Goal: Task Accomplishment & Management: Manage account settings

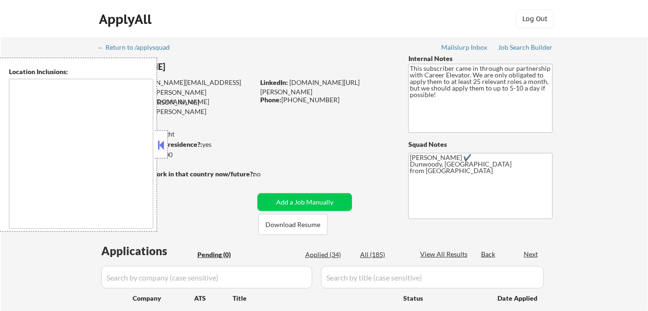
type textarea "Pensacola, FL Gulf Breeze, FL Ferry Pass, FL Brent, FL Ensley, FL Bellview, FL …"
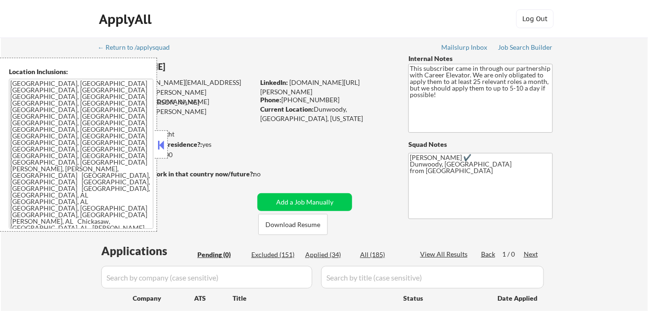
click at [162, 144] on button at bounding box center [161, 145] width 10 height 14
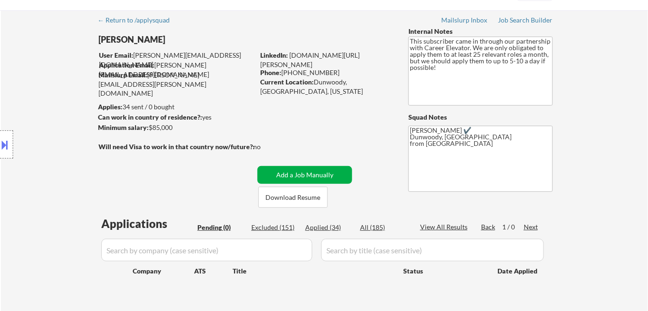
scroll to position [42, 0]
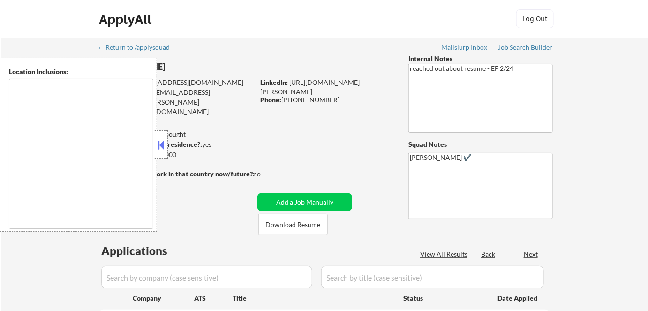
select select ""pending""
type textarea "Inver Grove Heights, MN South St. Paul, MN West St. Paul, MN Mendota Heights, M…"
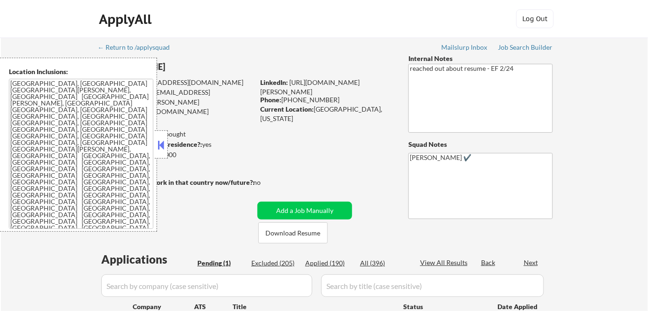
drag, startPoint x: 162, startPoint y: 145, endPoint x: 197, endPoint y: 144, distance: 35.2
click at [165, 145] on button at bounding box center [161, 145] width 10 height 14
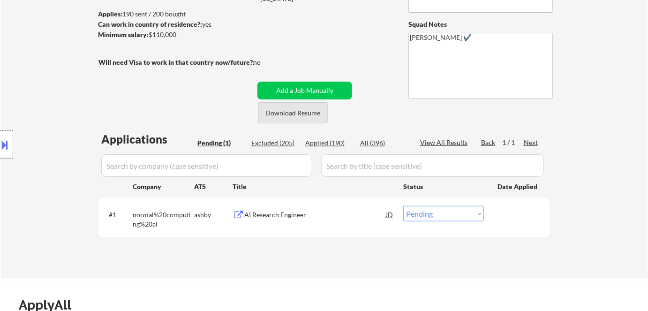
scroll to position [127, 0]
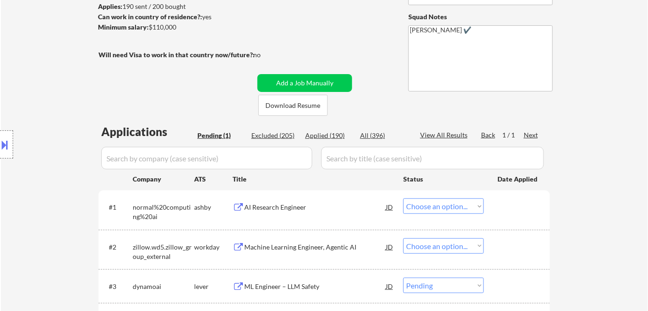
select select ""pending""
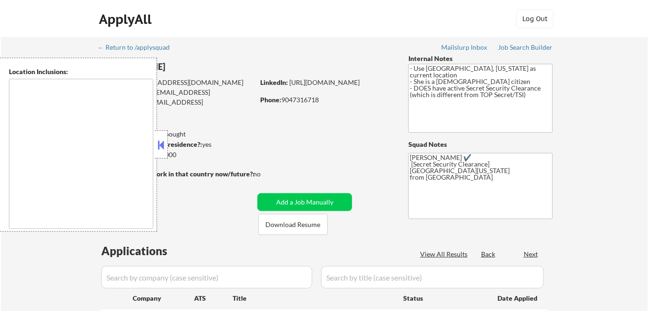
select select ""pending""
click at [161, 142] on button at bounding box center [161, 145] width 10 height 14
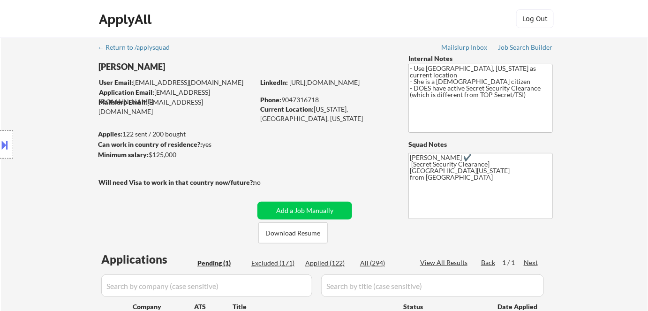
select select ""pending""
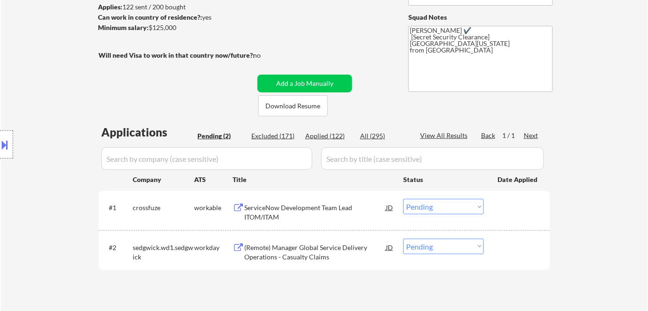
scroll to position [127, 0]
click at [300, 112] on button "Download Resume" at bounding box center [292, 105] width 69 height 21
click at [282, 213] on div "ServiceNow Development Team Lead ITOM/ITAM" at bounding box center [315, 211] width 142 height 18
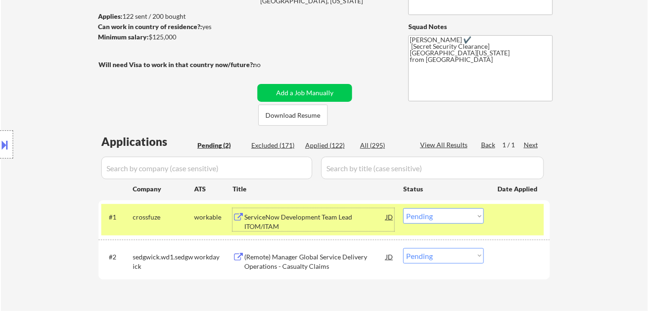
scroll to position [85, 0]
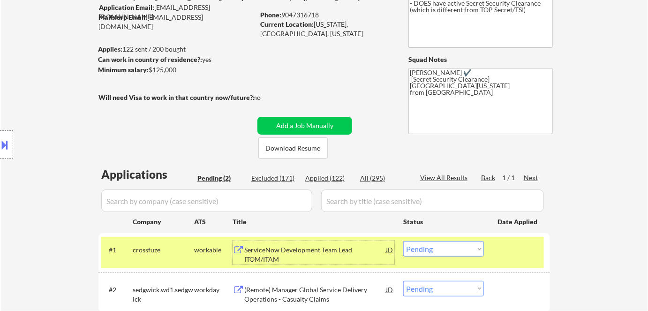
click at [435, 247] on select "Choose an option... Pending Applied Excluded (Questions) Excluded (Expired) Exc…" at bounding box center [443, 248] width 81 height 15
click at [403, 241] on select "Choose an option... Pending Applied Excluded (Questions) Excluded (Expired) Exc…" at bounding box center [443, 248] width 81 height 15
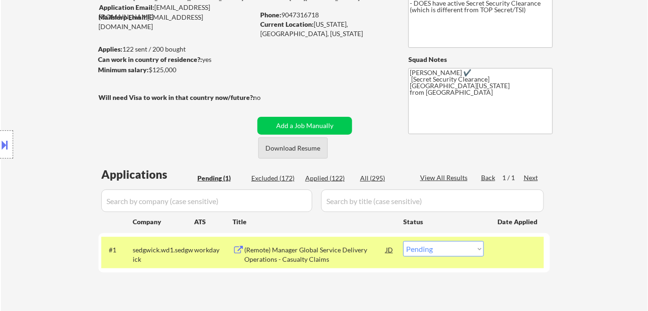
scroll to position [127, 0]
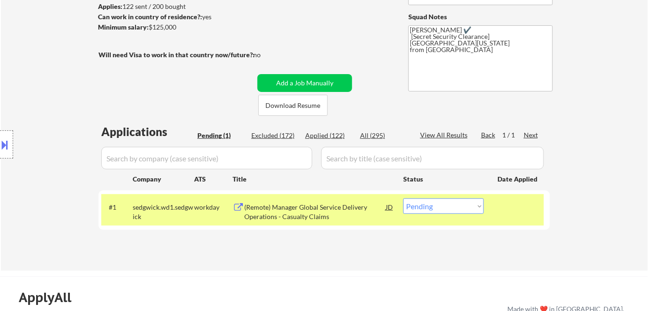
click at [292, 215] on div "(Remote) Manager Global Service Delivery Operations - Casualty Claims" at bounding box center [315, 211] width 142 height 18
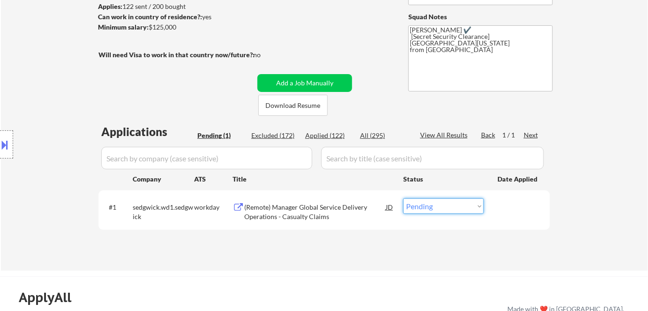
drag, startPoint x: 412, startPoint y: 204, endPoint x: 414, endPoint y: 214, distance: 10.0
click at [412, 204] on select "Choose an option... Pending Applied Excluded (Questions) Excluded (Expired) Exc…" at bounding box center [443, 205] width 81 height 15
select select ""excluded__salary_""
click at [403, 198] on select "Choose an option... Pending Applied Excluded (Questions) Excluded (Expired) Exc…" at bounding box center [443, 205] width 81 height 15
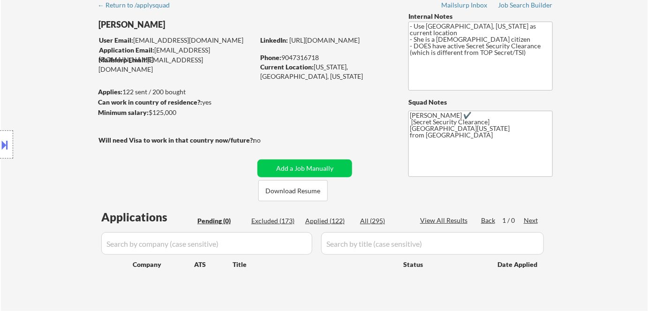
scroll to position [0, 0]
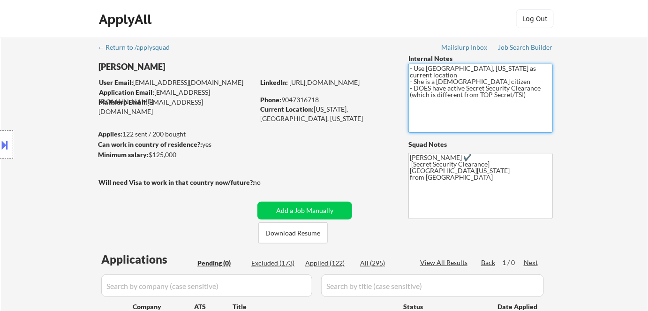
drag, startPoint x: 535, startPoint y: 90, endPoint x: 377, endPoint y: 56, distance: 161.7
click at [377, 56] on div "← Return to /applysquad Mailslurp Inbox Job Search Builder Delly Sherwood User …" at bounding box center [324, 194] width 468 height 314
click at [442, 108] on textarea "- Use Key West, Florida as current location - She is a US citizen - DOES have a…" at bounding box center [480, 98] width 144 height 69
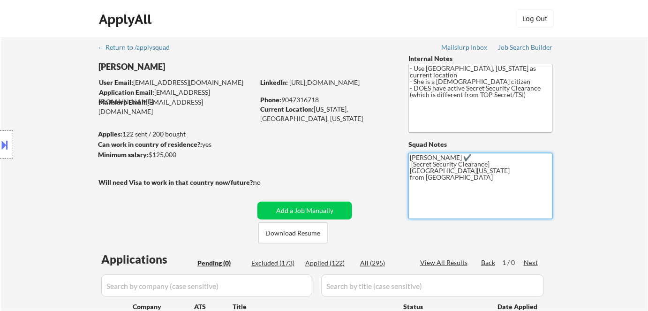
drag, startPoint x: 449, startPoint y: 183, endPoint x: 413, endPoint y: 164, distance: 39.8
click at [413, 164] on textarea "Marialynn Mailslurp ✔️ [Secret Security Clearance] Key West, Florida 33040 from…" at bounding box center [480, 186] width 144 height 66
drag, startPoint x: 472, startPoint y: 188, endPoint x: 485, endPoint y: 178, distance: 16.0
click at [472, 188] on textarea "Marialynn Mailslurp ✔️ [Secret Security Clearance] Key West, Florida 33040 from…" at bounding box center [480, 186] width 144 height 66
click at [489, 173] on textarea "Marialynn Mailslurp ✔️ [Secret Security Clearance] Key West, Florida 33040 from…" at bounding box center [480, 186] width 144 height 66
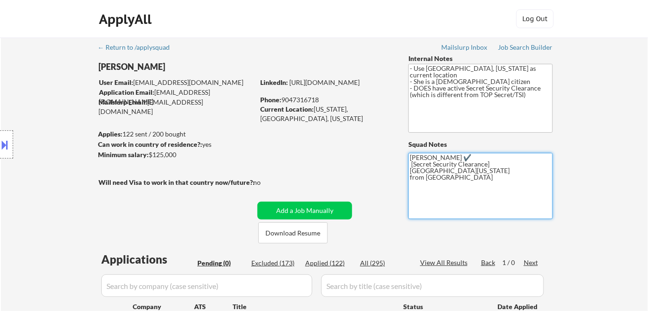
drag, startPoint x: 483, startPoint y: 172, endPoint x: 409, endPoint y: 165, distance: 74.4
click at [409, 165] on textarea "Marialynn Mailslurp ✔️ [Secret Security Clearance] Key West, Florida 33040 from…" at bounding box center [480, 186] width 144 height 66
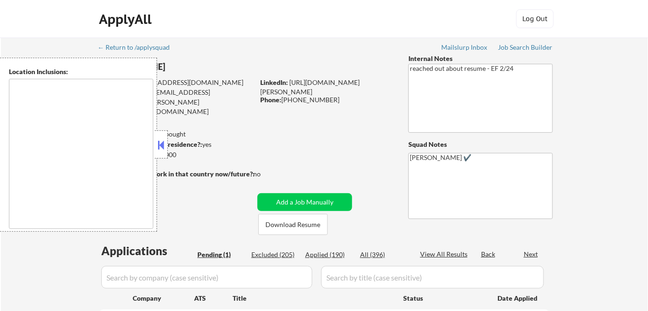
click at [162, 140] on button at bounding box center [161, 145] width 10 height 14
click at [160, 139] on button at bounding box center [161, 145] width 10 height 14
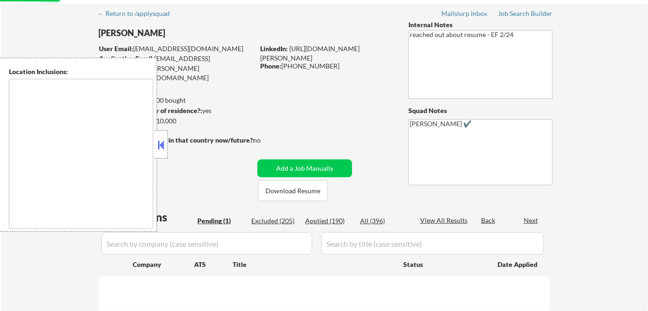
select select ""pending""
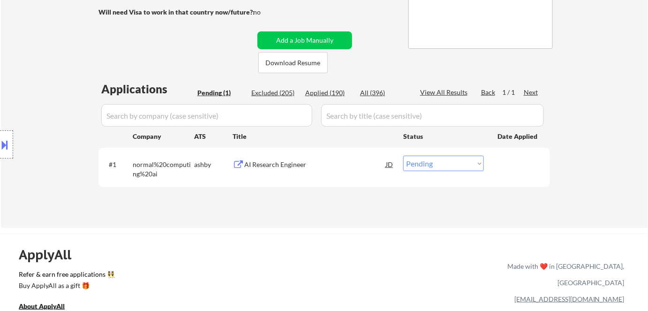
scroll to position [255, 0]
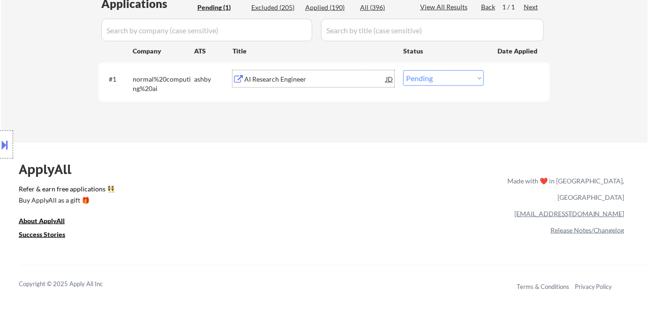
click at [250, 79] on div "AI Research Engineer" at bounding box center [315, 79] width 142 height 9
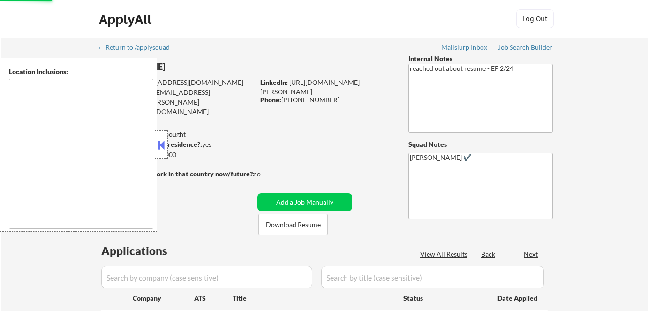
scroll to position [127, 0]
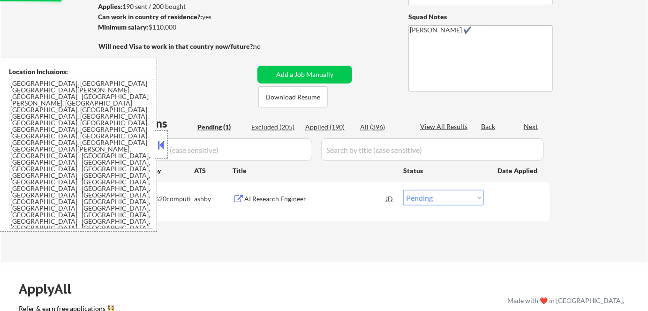
click at [159, 141] on div "Location Inclusions:" at bounding box center [84, 145] width 168 height 174
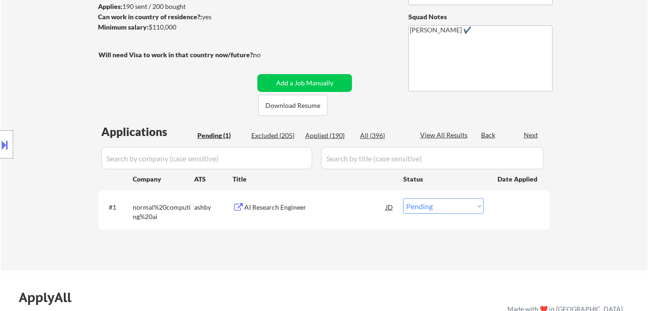
click at [281, 210] on div "AI Research Engineer" at bounding box center [315, 206] width 142 height 9
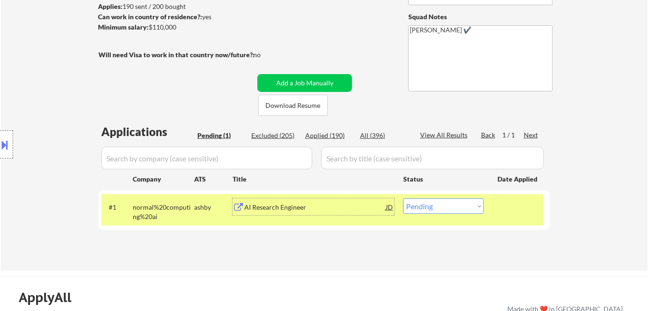
click at [435, 204] on select "Choose an option... Pending Applied Excluded (Questions) Excluded (Expired) Exc…" at bounding box center [443, 205] width 81 height 15
select select ""excluded__bad_match_""
click at [403, 198] on select "Choose an option... Pending Applied Excluded (Questions) Excluded (Expired) Exc…" at bounding box center [443, 205] width 81 height 15
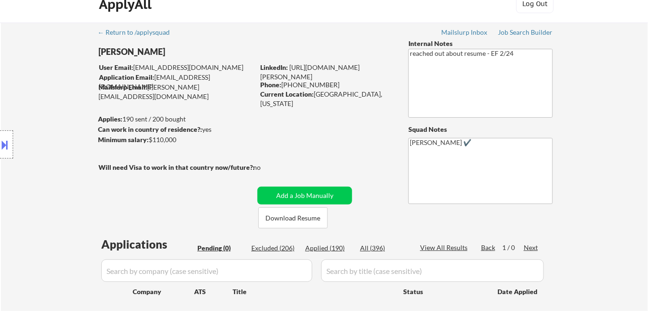
scroll to position [0, 0]
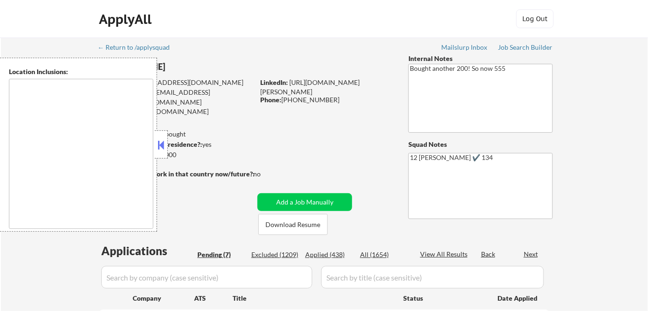
type textarea "San Francisco, CA Daly City, CA South San Francisco, CA Brisbane, CA Colma, CA …"
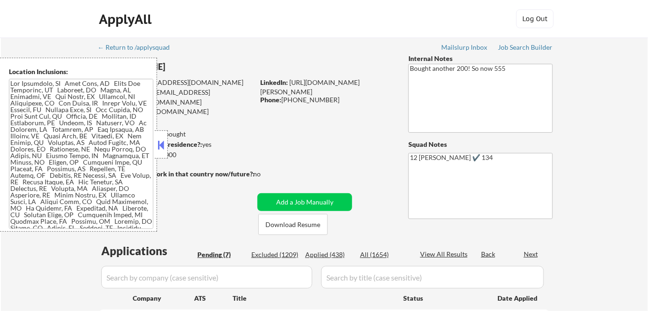
select select ""pending""
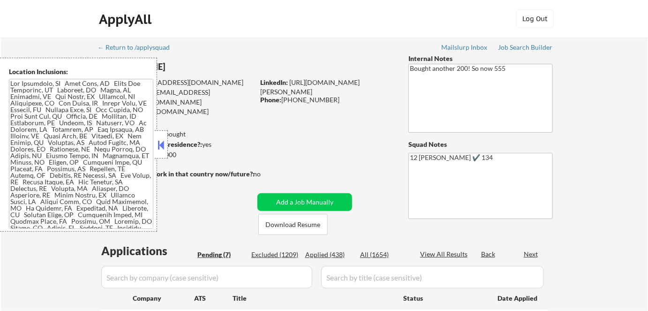
select select ""pending""
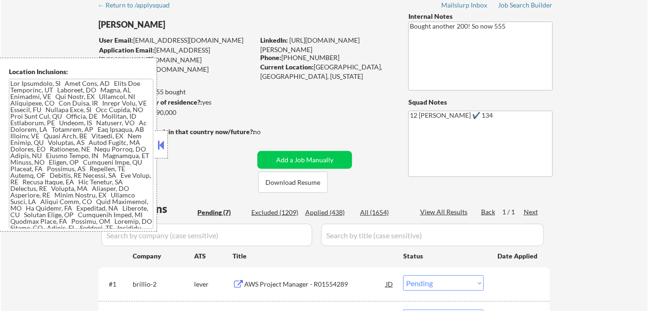
click at [166, 141] on button at bounding box center [161, 145] width 10 height 14
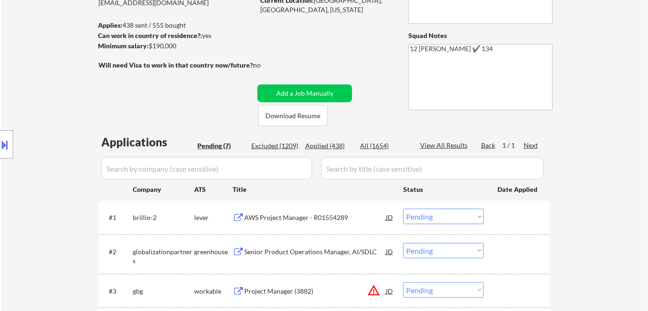
scroll to position [127, 0]
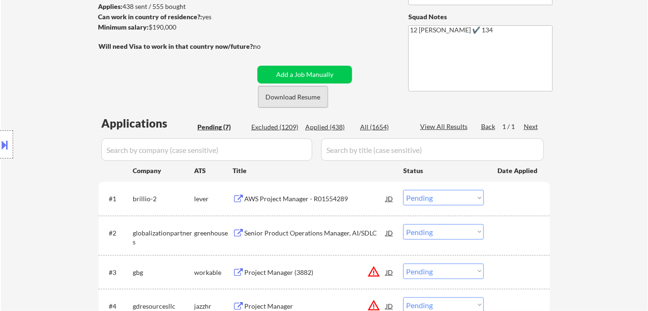
click at [307, 98] on button "Download Resume" at bounding box center [292, 96] width 69 height 21
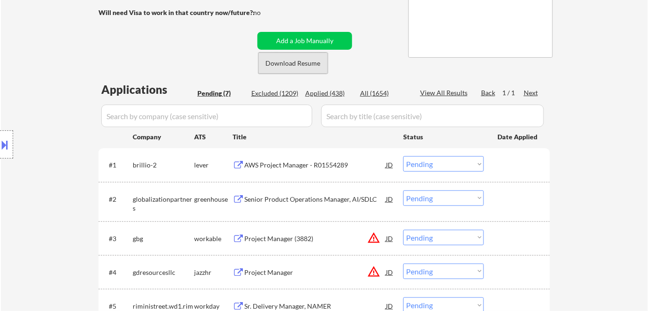
scroll to position [213, 0]
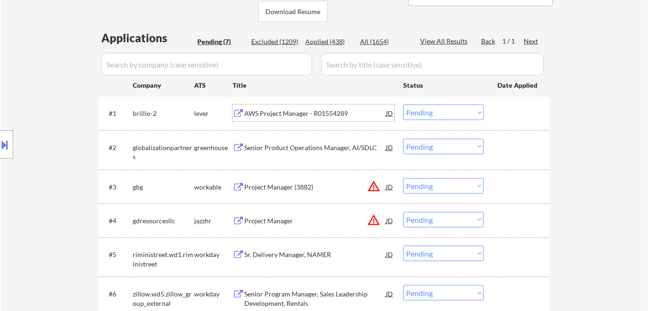
click at [300, 113] on div "AWS Project Manager - R01554289" at bounding box center [315, 113] width 142 height 9
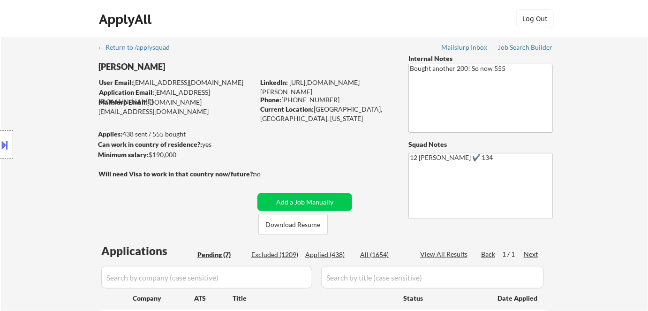
scroll to position [127, 0]
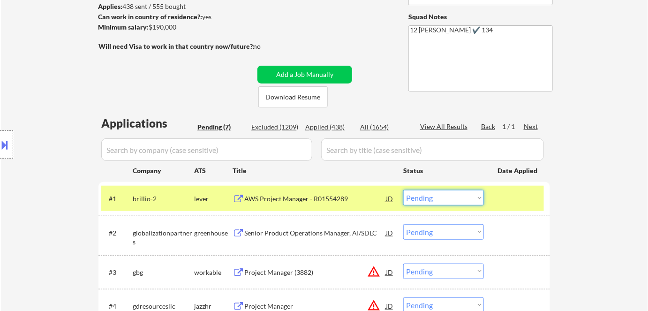
click at [441, 200] on select "Choose an option... Pending Applied Excluded (Questions) Excluded (Expired) Exc…" at bounding box center [443, 197] width 81 height 15
click at [403, 190] on select "Choose an option... Pending Applied Excluded (Questions) Excluded (Expired) Exc…" at bounding box center [443, 197] width 81 height 15
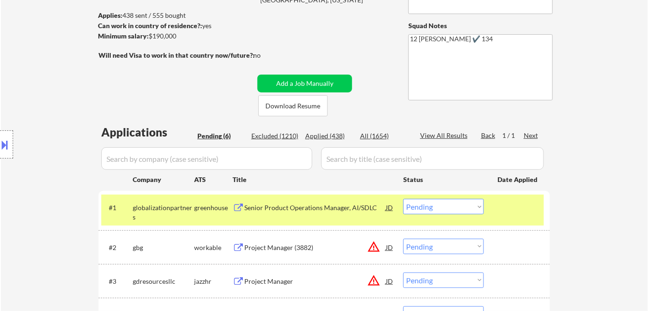
scroll to position [213, 0]
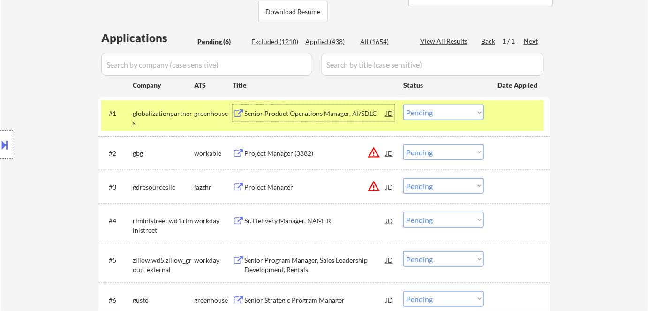
click at [295, 111] on div "Senior Product Operations Manager, AI/SDLC" at bounding box center [315, 113] width 142 height 9
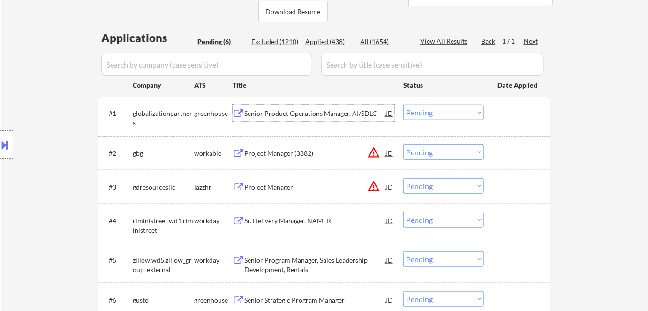
click at [448, 112] on select "Choose an option... Pending Applied Excluded (Questions) Excluded (Expired) Exc…" at bounding box center [443, 112] width 81 height 15
click at [403, 105] on select "Choose an option... Pending Applied Excluded (Questions) Excluded (Expired) Exc…" at bounding box center [443, 112] width 81 height 15
select select ""pending""
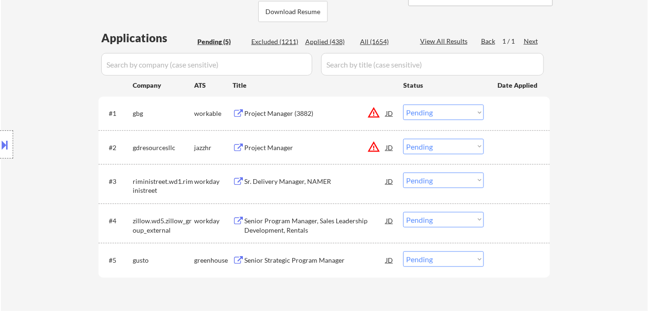
click at [284, 178] on div "Sr. Delivery Manager, NAMER" at bounding box center [315, 181] width 142 height 9
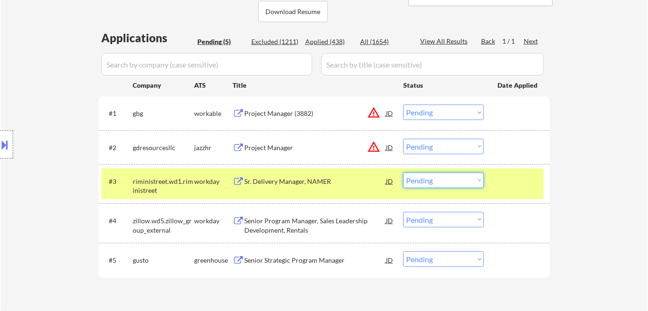
drag, startPoint x: 440, startPoint y: 175, endPoint x: 445, endPoint y: 187, distance: 12.4
click at [440, 176] on select "Choose an option... Pending Applied Excluded (Questions) Excluded (Expired) Exc…" at bounding box center [443, 179] width 81 height 15
click at [403, 172] on select "Choose an option... Pending Applied Excluded (Questions) Excluded (Expired) Exc…" at bounding box center [443, 179] width 81 height 15
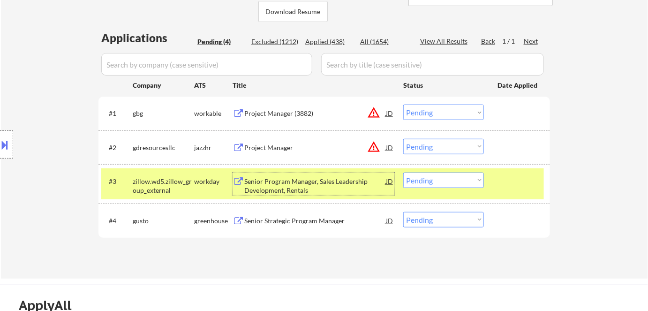
click at [284, 181] on div "Senior Program Manager, Sales Leadership Development, Rentals" at bounding box center [315, 186] width 142 height 18
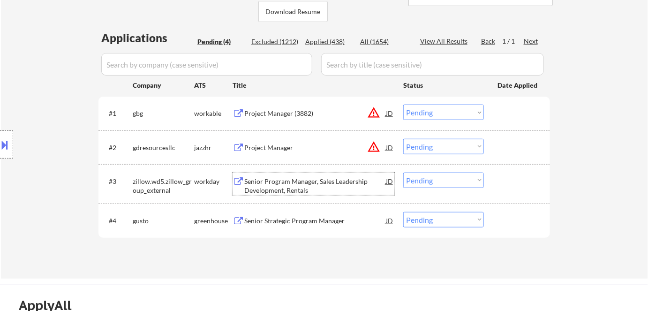
click at [447, 178] on select "Choose an option... Pending Applied Excluded (Questions) Excluded (Expired) Exc…" at bounding box center [443, 179] width 81 height 15
click at [403, 172] on select "Choose an option... Pending Applied Excluded (Questions) Excluded (Expired) Exc…" at bounding box center [443, 179] width 81 height 15
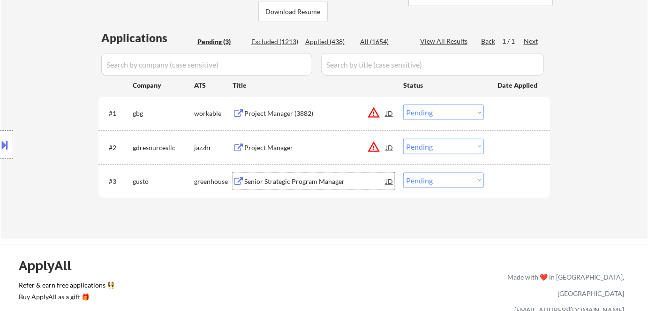
click at [326, 183] on div "Senior Strategic Program Manager" at bounding box center [315, 181] width 142 height 9
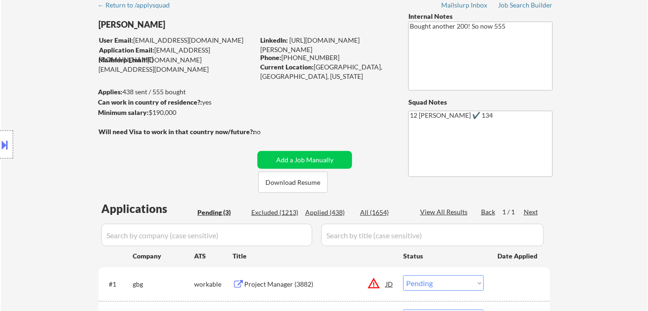
scroll to position [170, 0]
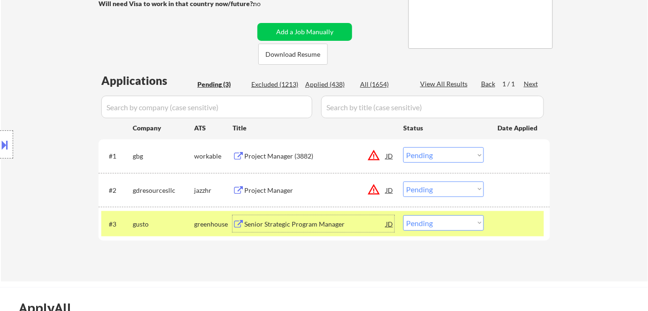
click at [431, 220] on select "Choose an option... Pending Applied Excluded (Questions) Excluded (Expired) Exc…" at bounding box center [443, 222] width 81 height 15
click at [403, 215] on select "Choose an option... Pending Applied Excluded (Questions) Excluded (Expired) Exc…" at bounding box center [443, 222] width 81 height 15
click at [437, 225] on select "Choose an option... Pending Applied Excluded (Questions) Excluded (Expired) Exc…" at bounding box center [443, 222] width 81 height 15
select select ""applied""
click at [403, 215] on select "Choose an option... Pending Applied Excluded (Questions) Excluded (Expired) Exc…" at bounding box center [443, 222] width 81 height 15
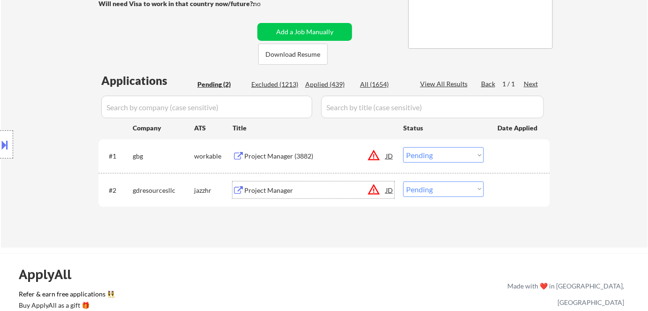
click at [280, 187] on div "Project Manager" at bounding box center [315, 190] width 142 height 9
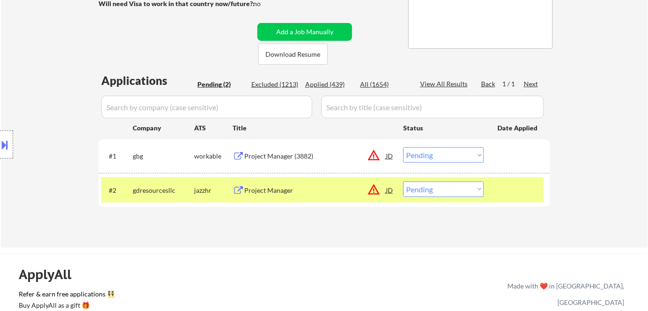
click at [6, 145] on button at bounding box center [5, 144] width 10 height 15
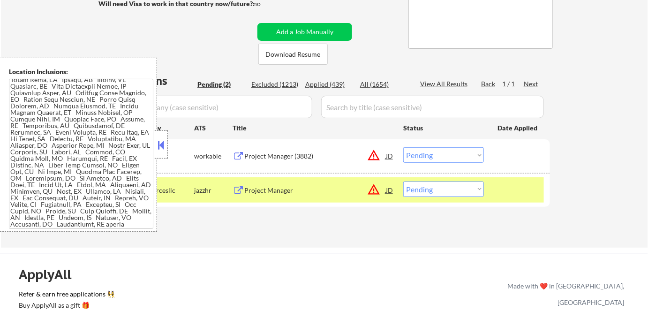
scroll to position [828, 0]
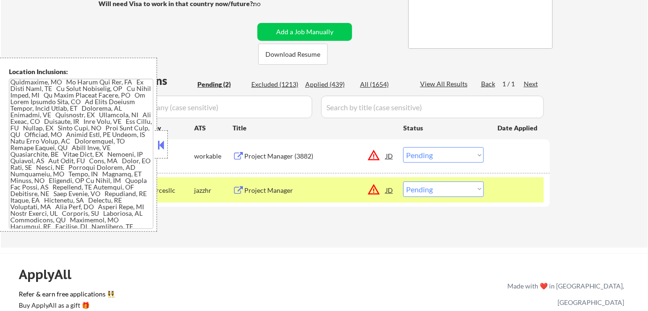
click at [427, 187] on select "Choose an option... Pending Applied Excluded (Questions) Excluded (Expired) Exc…" at bounding box center [443, 188] width 81 height 15
select select ""excluded__location_""
click at [403, 181] on select "Choose an option... Pending Applied Excluded (Questions) Excluded (Expired) Exc…" at bounding box center [443, 188] width 81 height 15
click at [158, 146] on button at bounding box center [161, 145] width 10 height 14
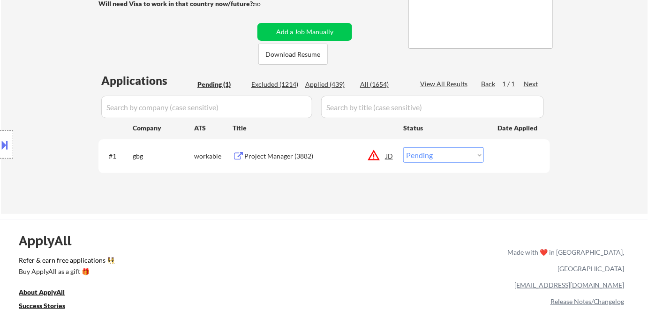
click at [265, 157] on div "Project Manager (3882)" at bounding box center [315, 155] width 142 height 9
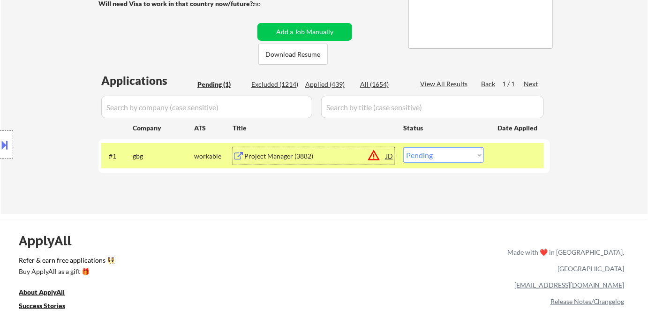
scroll to position [85, 0]
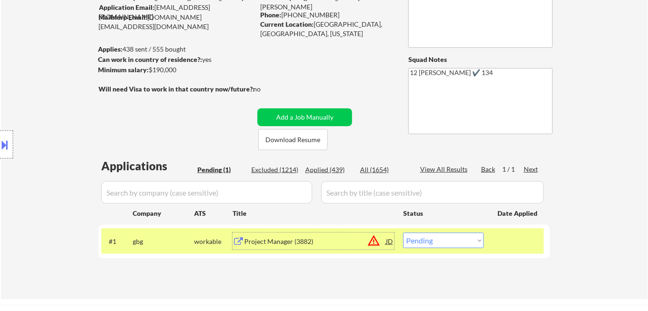
click at [296, 241] on div "Project Manager (3882)" at bounding box center [315, 241] width 142 height 9
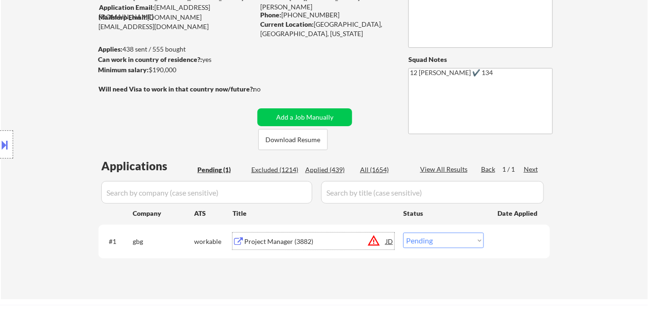
scroll to position [42, 0]
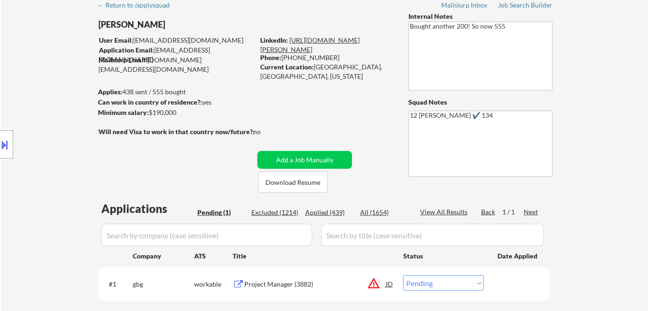
click at [306, 39] on link "https://www.linkedin.com/in/esther-l-5804143/" at bounding box center [309, 44] width 99 height 17
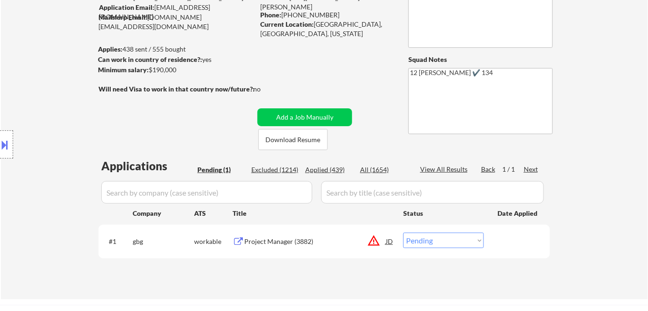
scroll to position [85, 0]
click at [451, 234] on select "Choose an option... Pending Applied Excluded (Questions) Excluded (Expired) Exc…" at bounding box center [443, 239] width 81 height 15
click at [403, 232] on select "Choose an option... Pending Applied Excluded (Questions) Excluded (Expired) Exc…" at bounding box center [443, 239] width 81 height 15
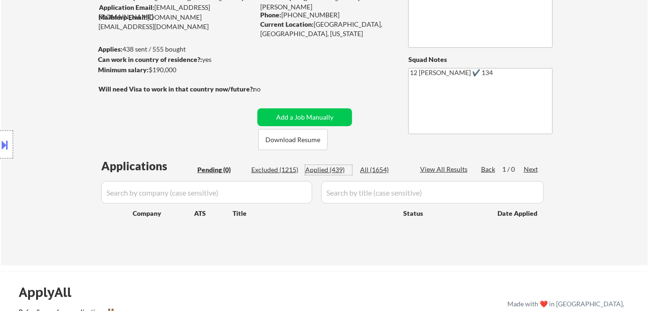
click at [332, 168] on div "Applied (439)" at bounding box center [328, 169] width 47 height 9
select select ""applied""
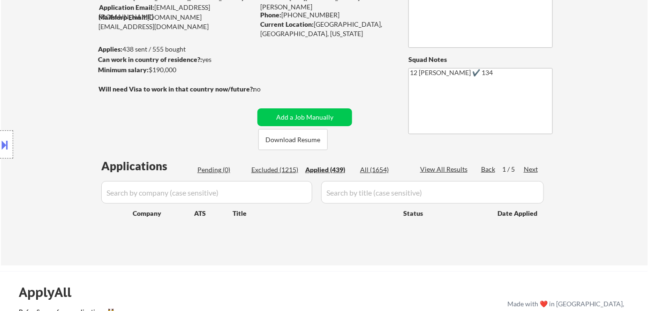
select select ""applied""
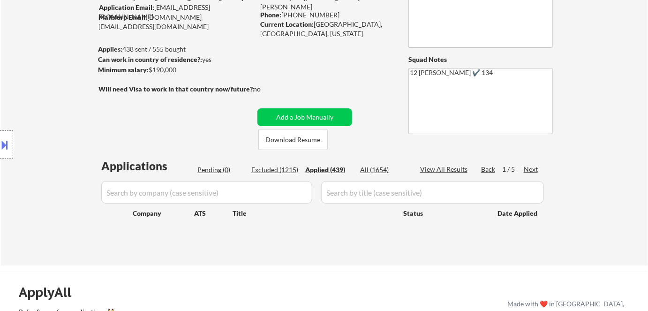
select select ""applied""
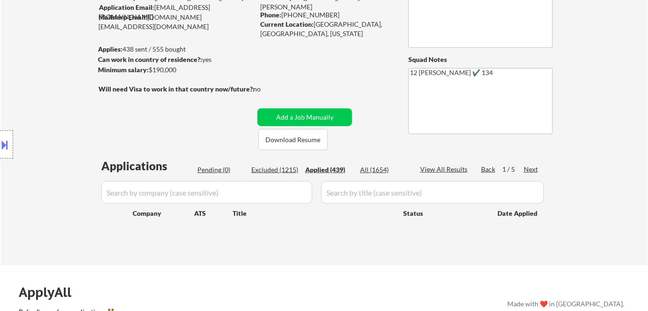
select select ""applied""
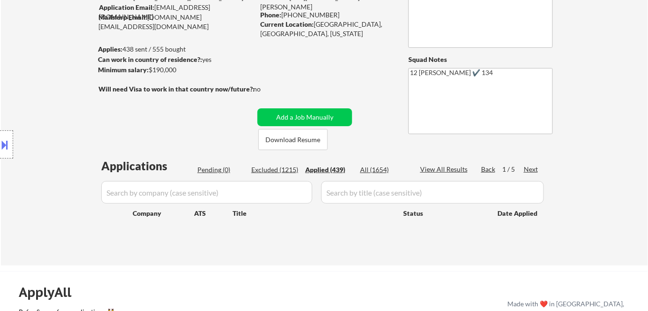
select select ""applied""
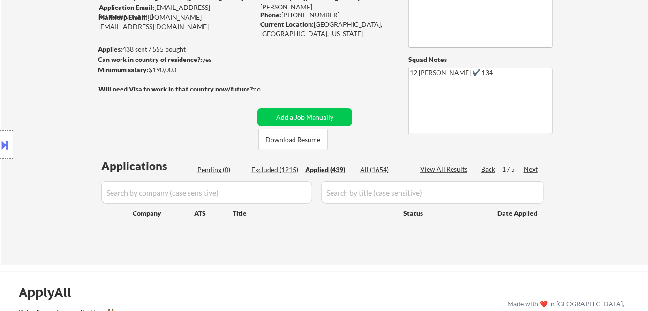
select select ""applied""
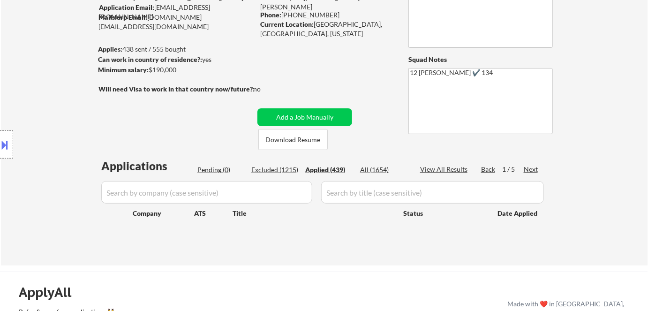
select select ""applied""
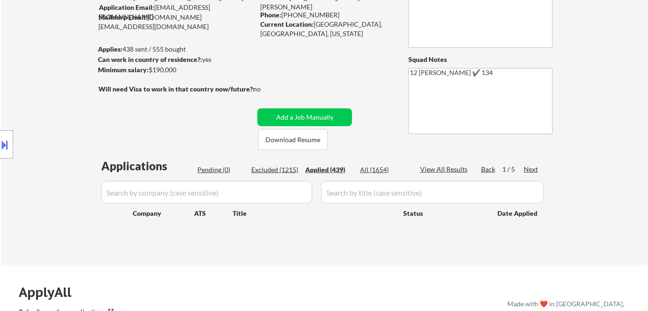
select select ""applied""
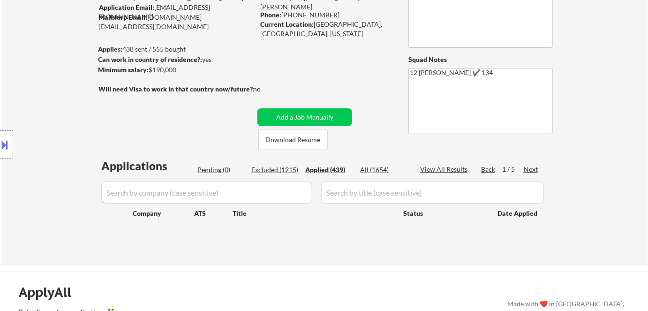
select select ""applied""
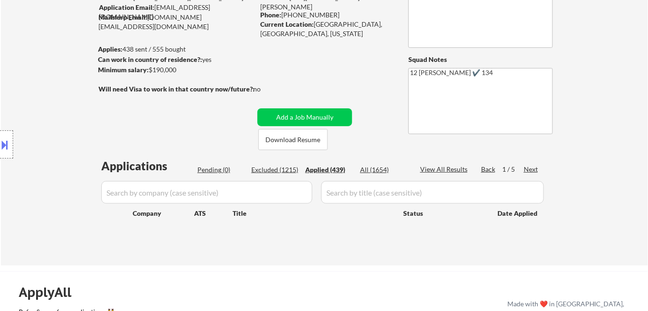
select select ""applied""
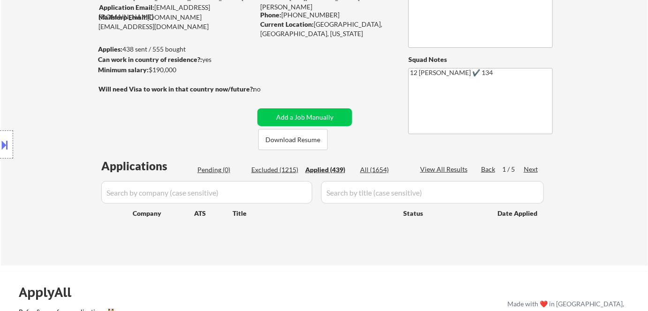
select select ""applied""
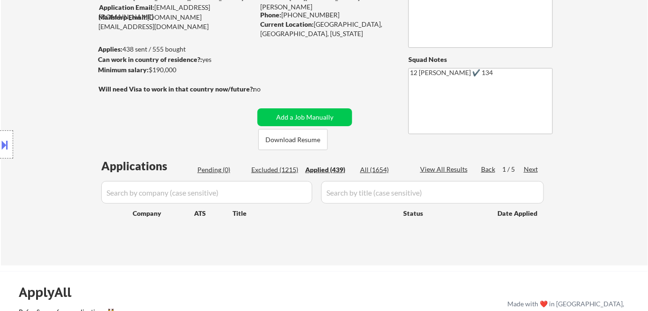
select select ""applied""
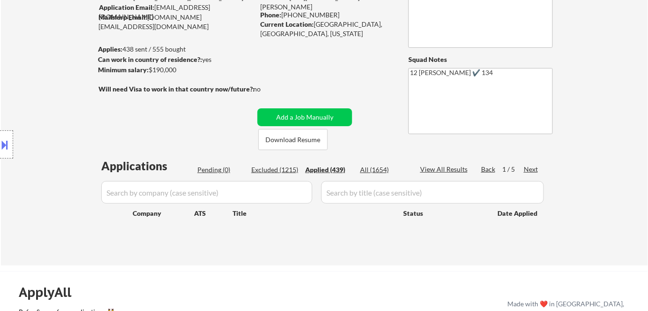
select select ""applied""
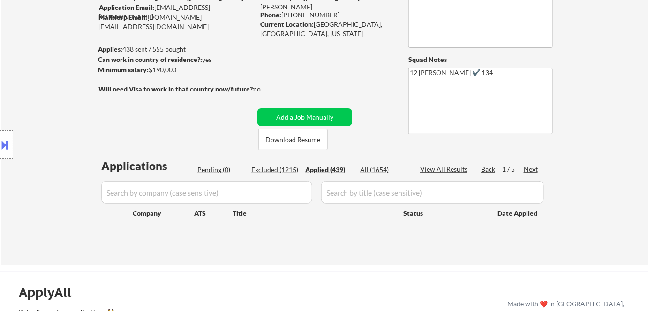
select select ""applied""
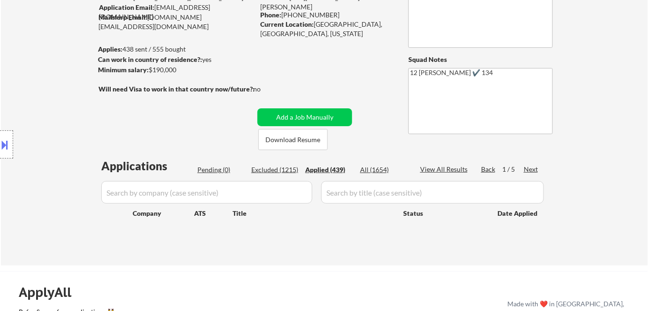
select select ""applied""
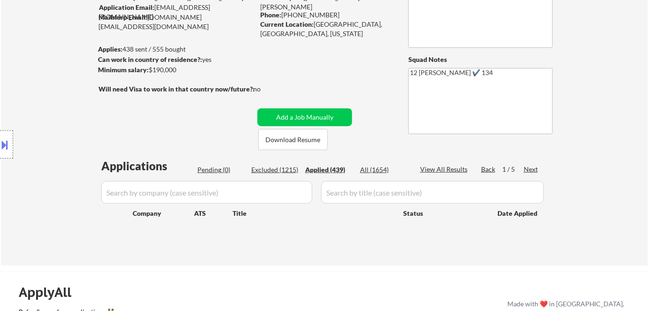
select select ""applied""
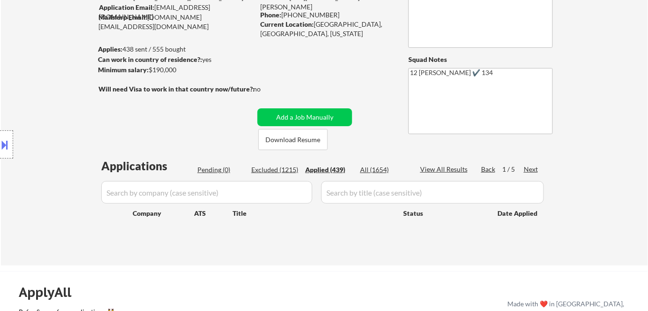
select select ""applied""
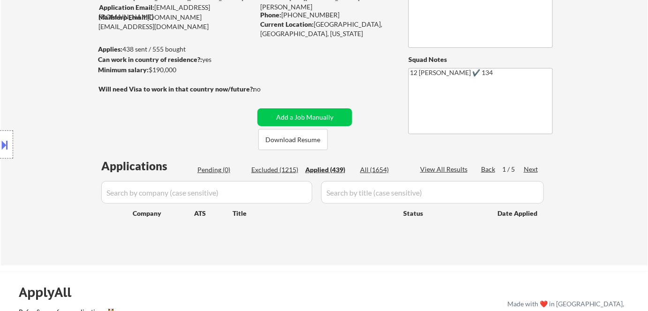
select select ""applied""
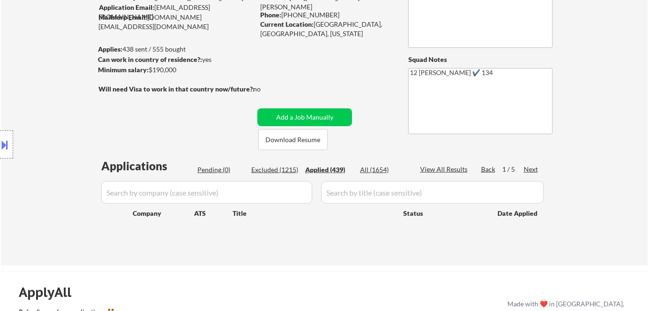
select select ""applied""
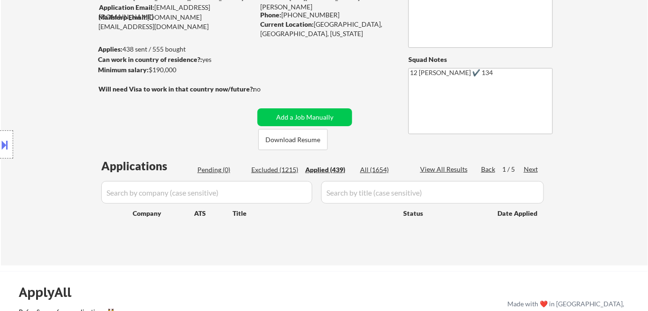
select select ""applied""
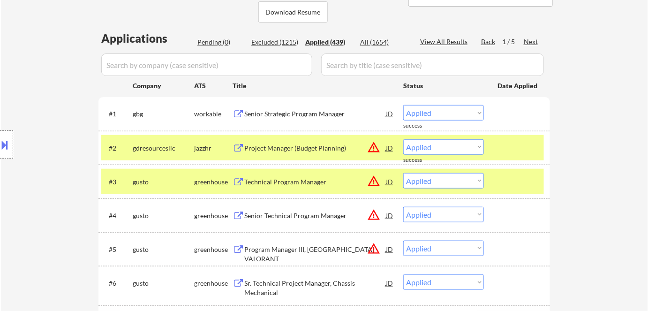
scroll to position [213, 0]
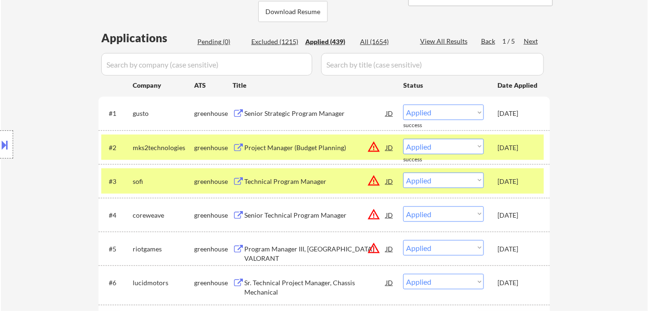
click at [205, 145] on div "greenhouse" at bounding box center [213, 147] width 38 height 9
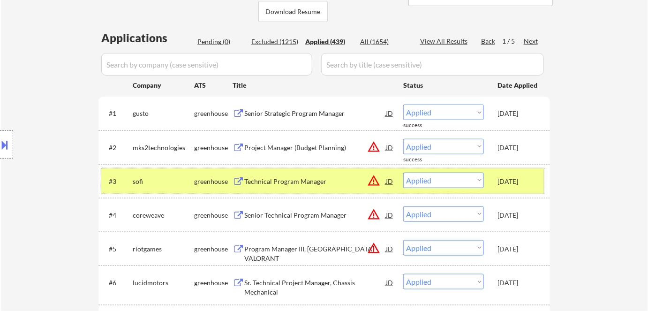
click at [213, 175] on div "greenhouse" at bounding box center [213, 180] width 38 height 17
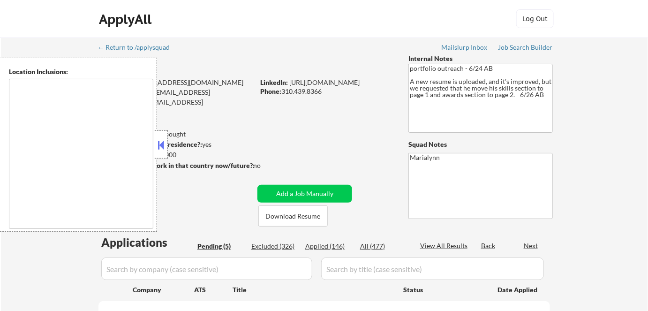
select select ""pending""
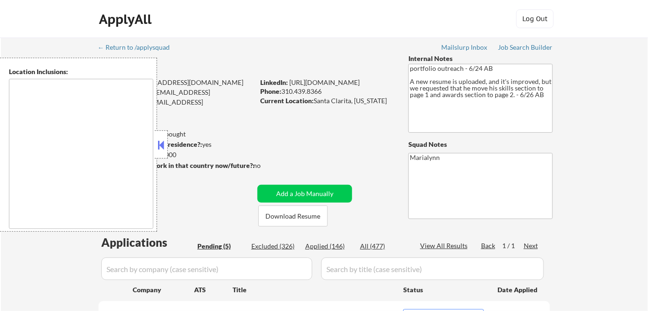
click at [162, 148] on button at bounding box center [161, 145] width 10 height 14
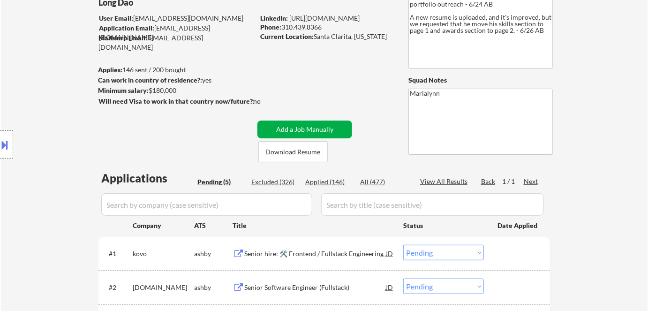
scroll to position [85, 0]
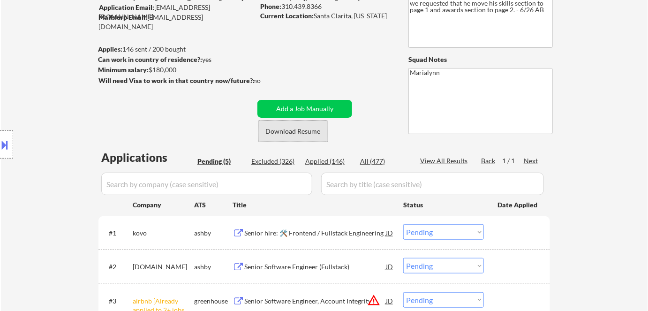
click at [292, 133] on button "Download Resume" at bounding box center [292, 130] width 69 height 21
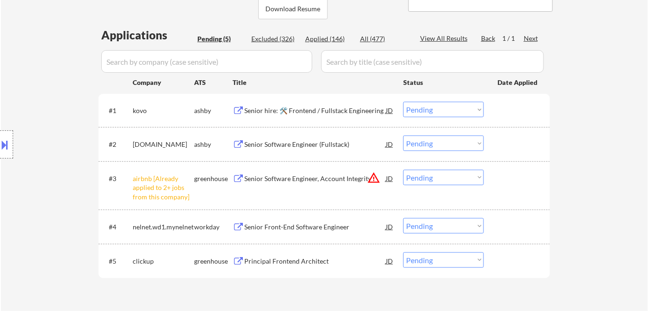
scroll to position [213, 0]
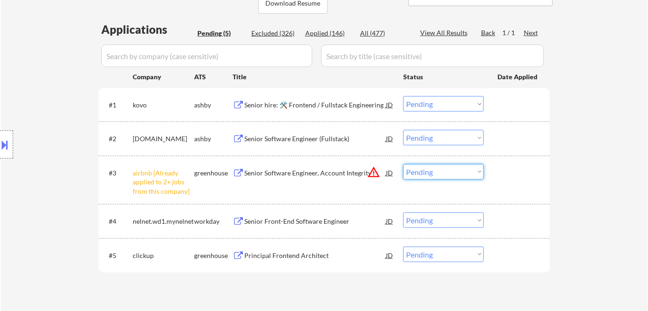
click at [436, 170] on select "Choose an option... Pending Applied Excluded (Questions) Excluded (Expired) Exc…" at bounding box center [443, 171] width 81 height 15
click at [403, 164] on select "Choose an option... Pending Applied Excluded (Questions) Excluded (Expired) Exc…" at bounding box center [443, 171] width 81 height 15
select select ""pending""
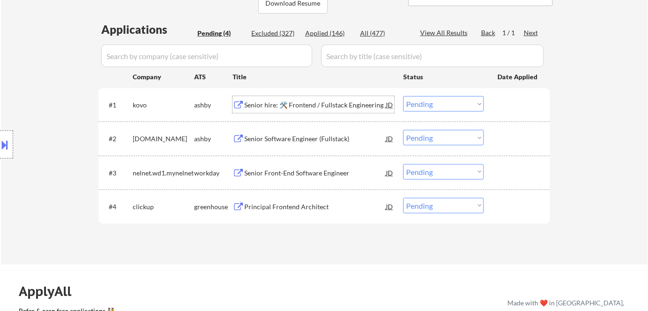
click at [303, 107] on div "Senior hire: 🛠️ Frontend / Fullstack Engineering" at bounding box center [315, 104] width 142 height 9
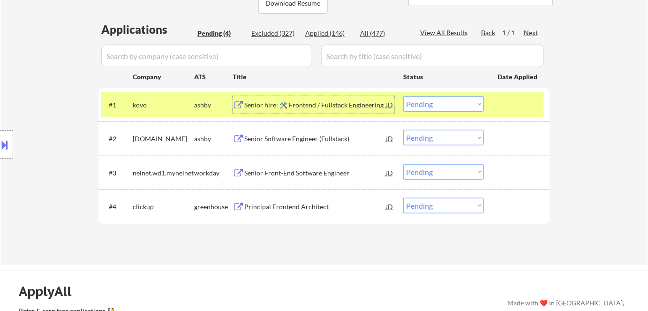
drag, startPoint x: 442, startPoint y: 102, endPoint x: 442, endPoint y: 109, distance: 7.0
click at [442, 103] on select "Choose an option... Pending Applied Excluded (Questions) Excluded (Expired) Exc…" at bounding box center [443, 103] width 81 height 15
click at [403, 96] on select "Choose an option... Pending Applied Excluded (Questions) Excluded (Expired) Exc…" at bounding box center [443, 103] width 81 height 15
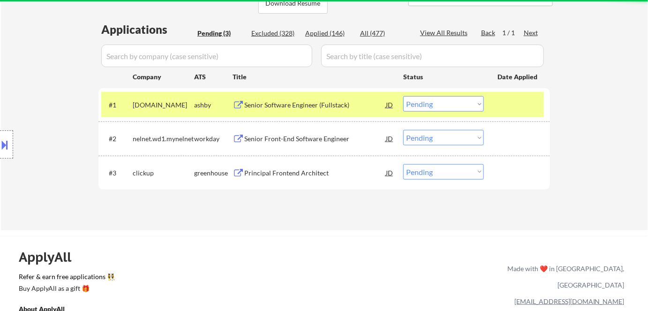
click at [267, 105] on div "Senior Software Engineer (Fullstack)" at bounding box center [315, 104] width 142 height 9
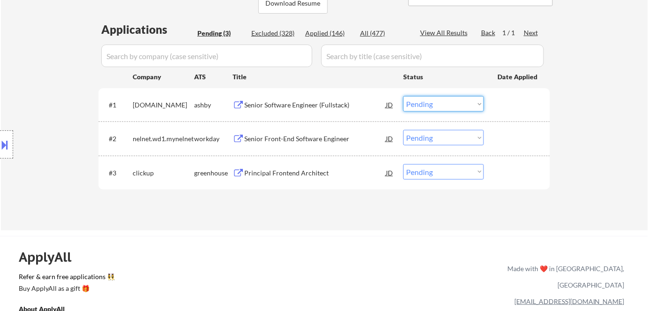
drag, startPoint x: 432, startPoint y: 103, endPoint x: 437, endPoint y: 111, distance: 9.5
click at [434, 107] on select "Choose an option... Pending Applied Excluded (Questions) Excluded (Expired) Exc…" at bounding box center [443, 103] width 81 height 15
click at [403, 96] on select "Choose an option... Pending Applied Excluded (Questions) Excluded (Expired) Exc…" at bounding box center [443, 103] width 81 height 15
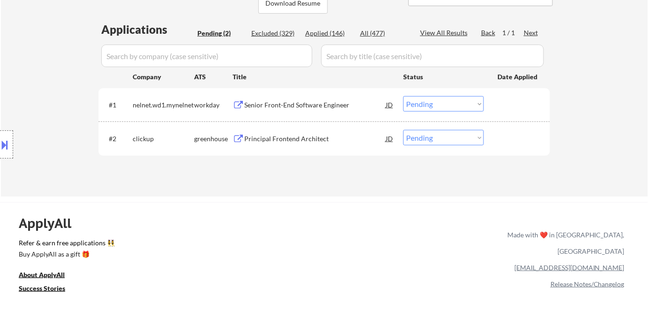
click at [301, 111] on div "Senior Front-End Software Engineer" at bounding box center [315, 104] width 142 height 17
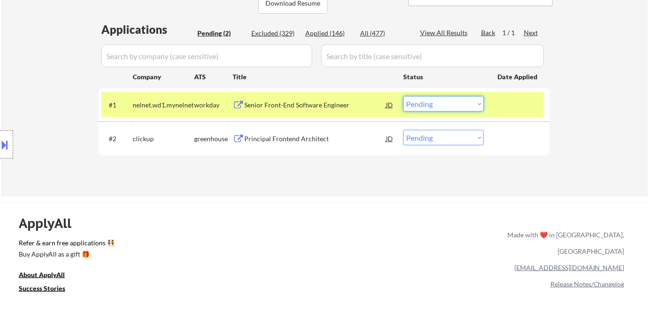
click at [440, 105] on select "Choose an option... Pending Applied Excluded (Questions) Excluded (Expired) Exc…" at bounding box center [443, 103] width 81 height 15
click at [403, 96] on select "Choose an option... Pending Applied Excluded (Questions) Excluded (Expired) Exc…" at bounding box center [443, 103] width 81 height 15
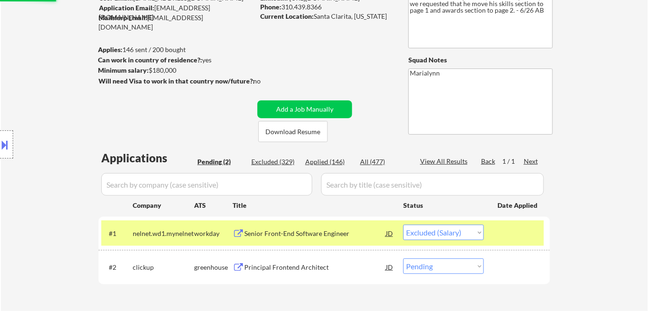
scroll to position [85, 0]
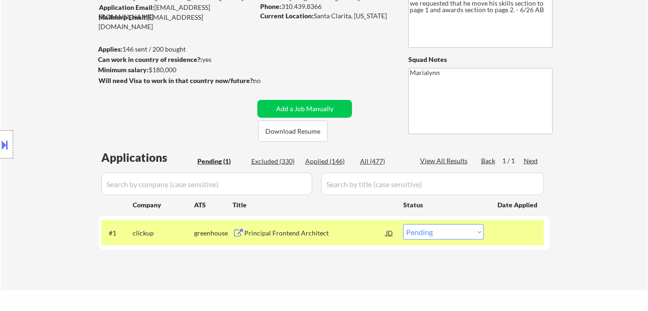
click at [305, 230] on div "Principal Frontend Architect" at bounding box center [315, 232] width 142 height 9
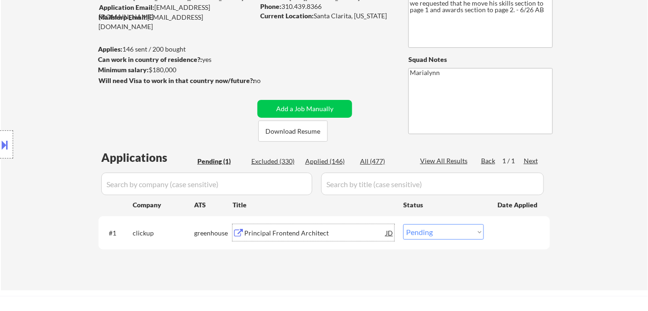
click at [226, 230] on div "greenhouse" at bounding box center [213, 232] width 38 height 9
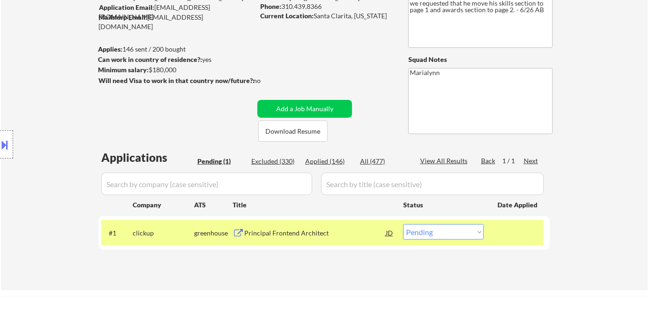
click at [278, 233] on div "Principal Frontend Architect" at bounding box center [315, 232] width 142 height 9
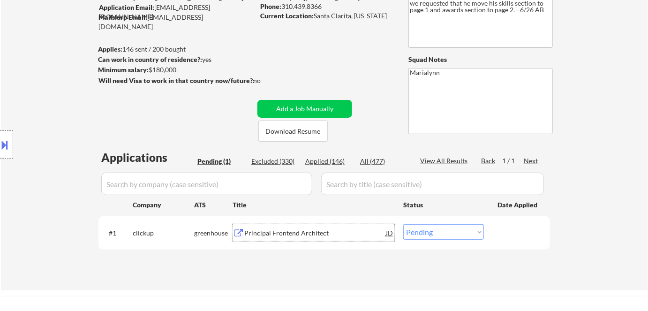
click at [440, 234] on select "Choose an option... Pending Applied Excluded (Questions) Excluded (Expired) Exc…" at bounding box center [443, 231] width 81 height 15
select select ""excluded__bad_match_""
click at [403, 224] on select "Choose an option... Pending Applied Excluded (Questions) Excluded (Expired) Exc…" at bounding box center [443, 231] width 81 height 15
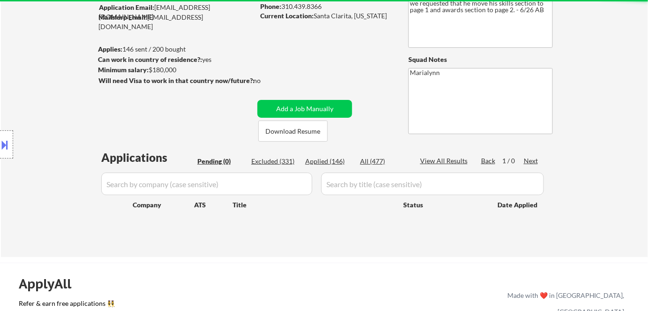
scroll to position [0, 0]
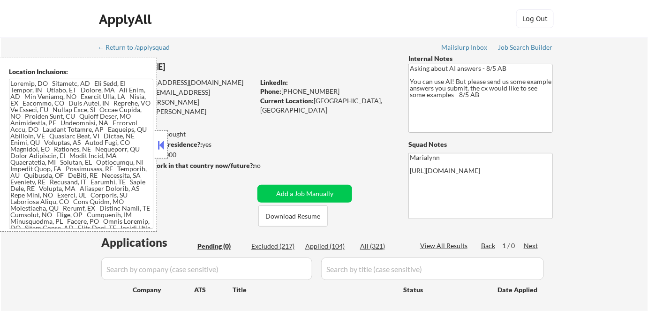
click at [164, 145] on button at bounding box center [161, 145] width 10 height 14
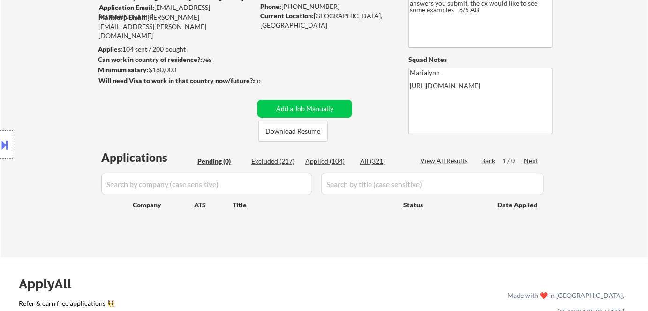
scroll to position [42, 0]
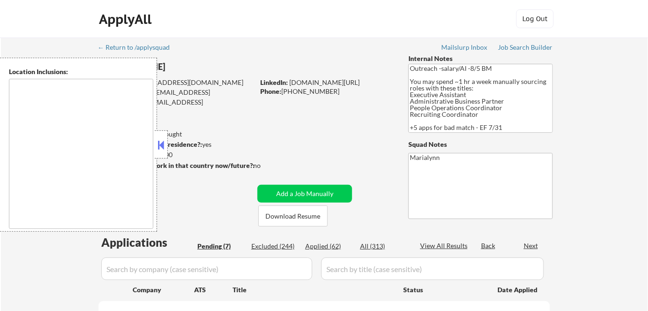
select select ""pending""
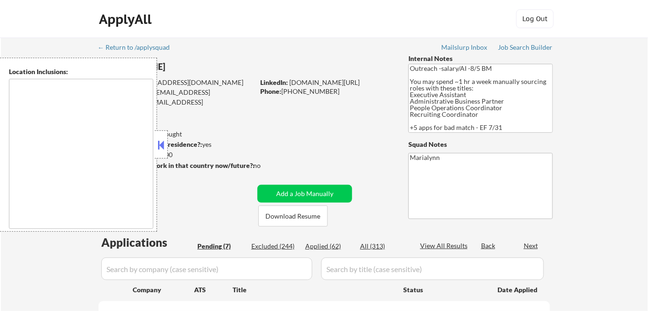
select select ""pending""
type textarea "[GEOGRAPHIC_DATA], [GEOGRAPHIC_DATA], [GEOGRAPHIC_DATA] [GEOGRAPHIC_DATA], [GEO…"
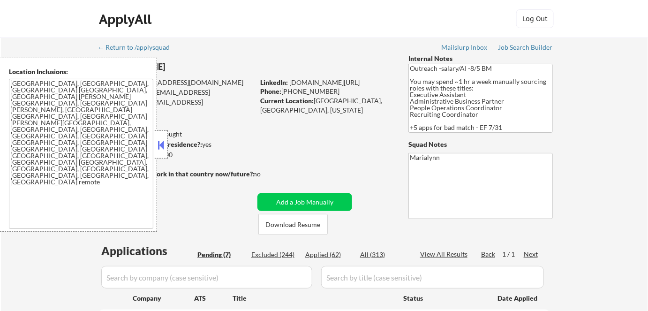
click at [158, 146] on button at bounding box center [161, 145] width 10 height 14
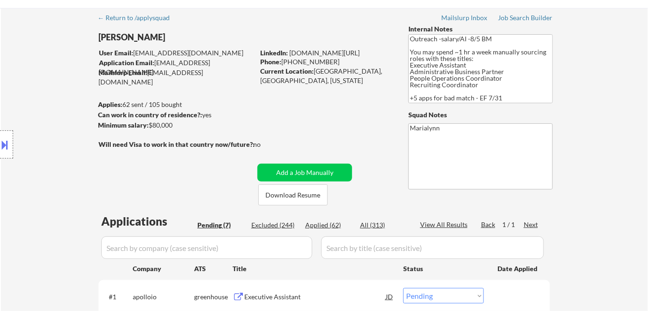
scroll to position [42, 0]
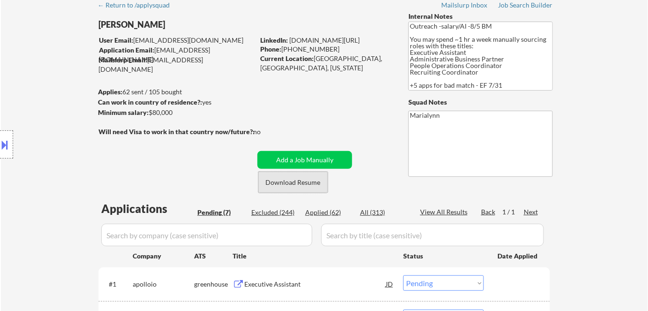
click at [296, 187] on button "Download Resume" at bounding box center [292, 182] width 69 height 21
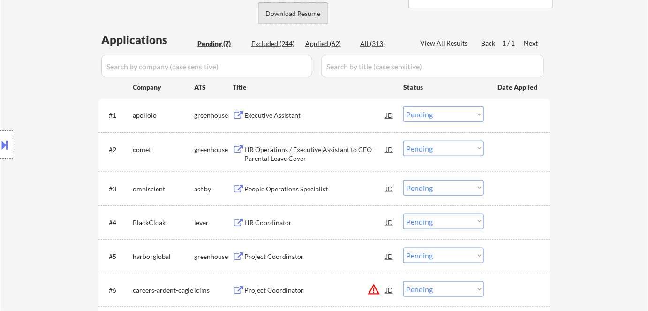
scroll to position [213, 0]
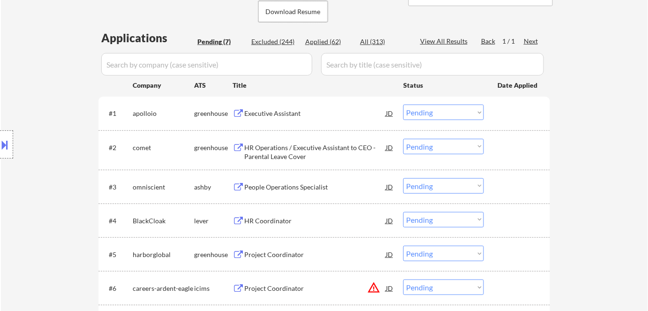
click at [280, 114] on div "Executive Assistant" at bounding box center [315, 113] width 142 height 9
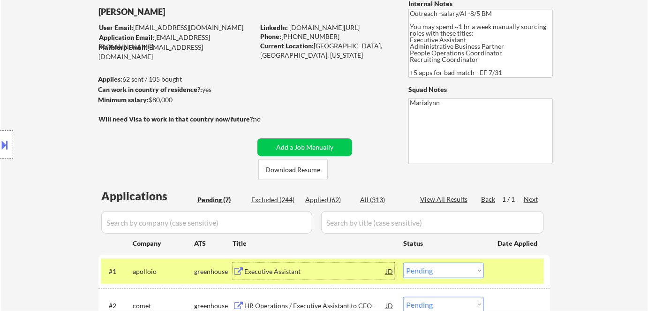
scroll to position [42, 0]
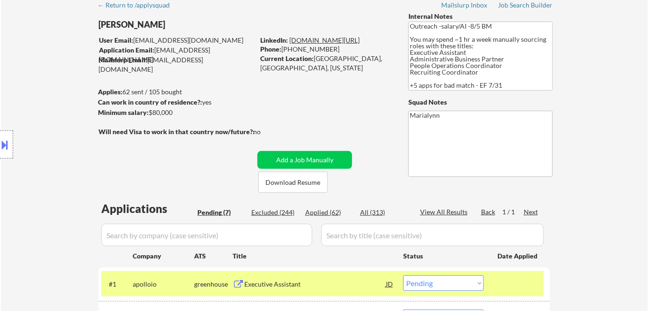
click at [304, 40] on link "www.linkedin.com/in/meaganjade" at bounding box center [324, 40] width 70 height 8
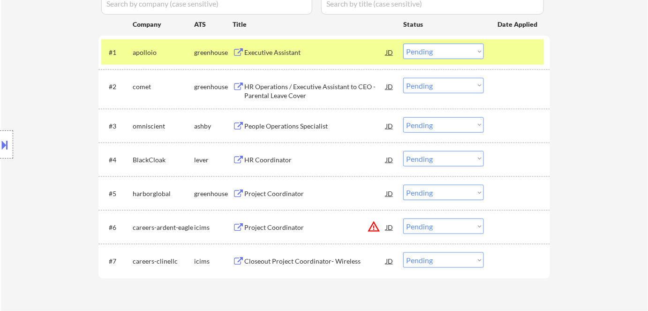
scroll to position [229, 0]
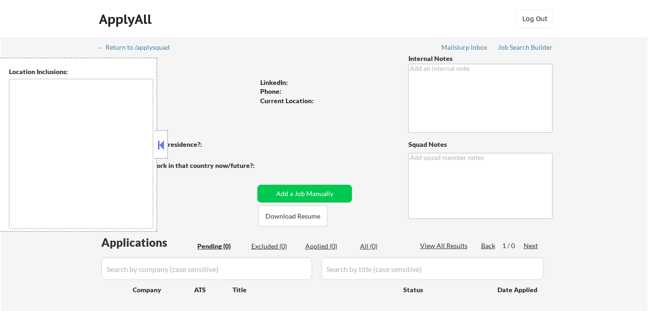
click at [254, 40] on div "← Return to /applysquad Mailslurp Inbox Job Search Builder User Email: Applicat…" at bounding box center [324, 185] width 468 height 297
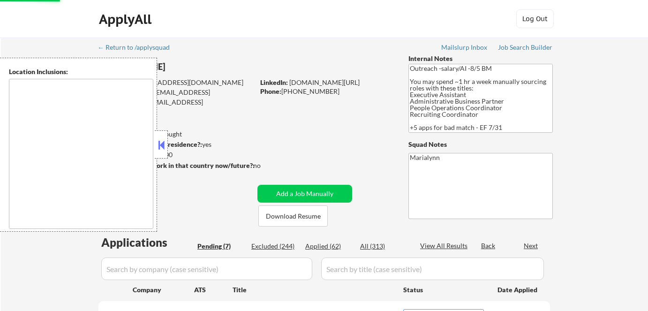
select select ""pending""
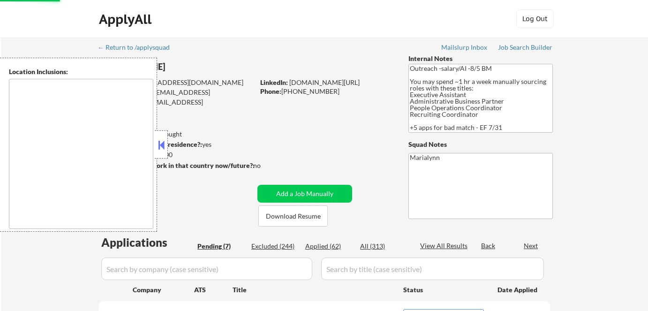
select select ""pending""
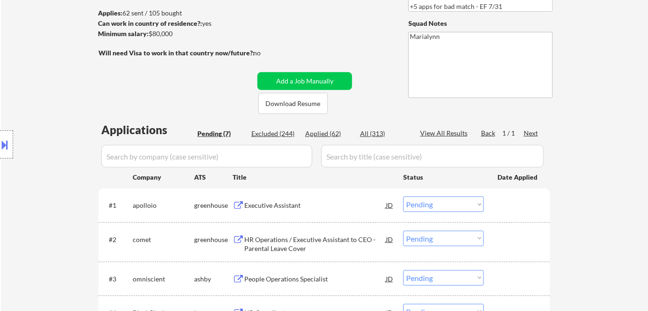
scroll to position [127, 0]
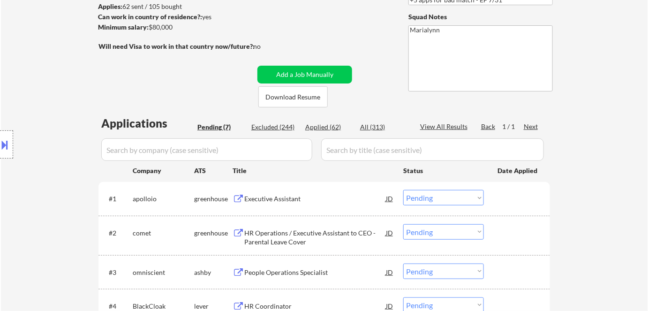
click at [425, 194] on select "Choose an option... Pending Applied Excluded (Questions) Excluded (Expired) Exc…" at bounding box center [443, 197] width 81 height 15
click at [403, 190] on select "Choose an option... Pending Applied Excluded (Questions) Excluded (Expired) Exc…" at bounding box center [443, 197] width 81 height 15
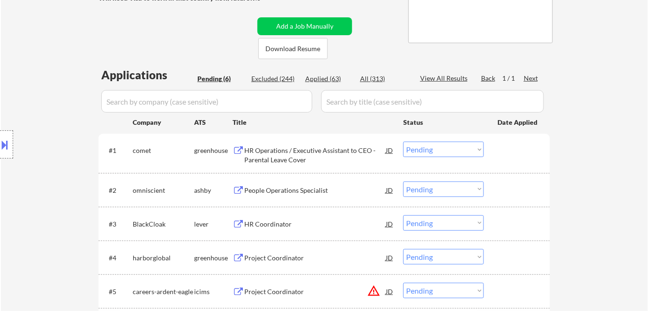
scroll to position [213, 0]
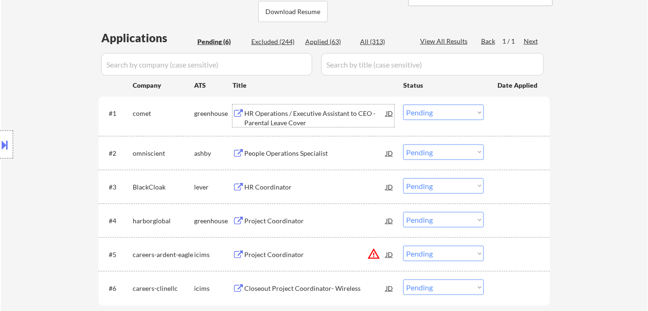
click at [324, 118] on div "HR Operations / Executive Assistant to CEO - Parental Leave Cover" at bounding box center [315, 118] width 142 height 18
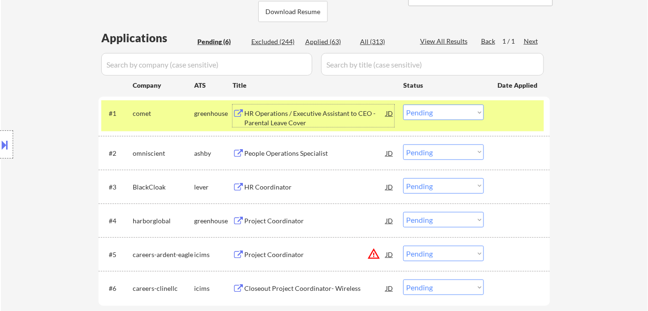
click at [423, 116] on select "Choose an option... Pending Applied Excluded (Questions) Excluded (Expired) Exc…" at bounding box center [443, 112] width 81 height 15
click at [403, 105] on select "Choose an option... Pending Applied Excluded (Questions) Excluded (Expired) Exc…" at bounding box center [443, 112] width 81 height 15
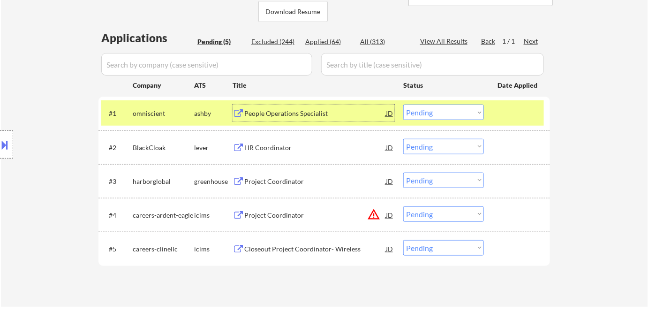
click at [280, 114] on div "People Operations Specialist" at bounding box center [315, 113] width 142 height 9
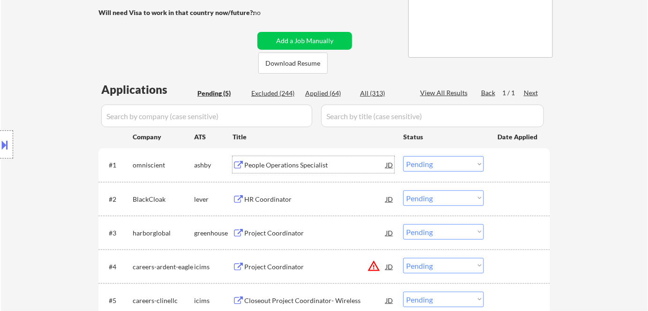
scroll to position [85, 0]
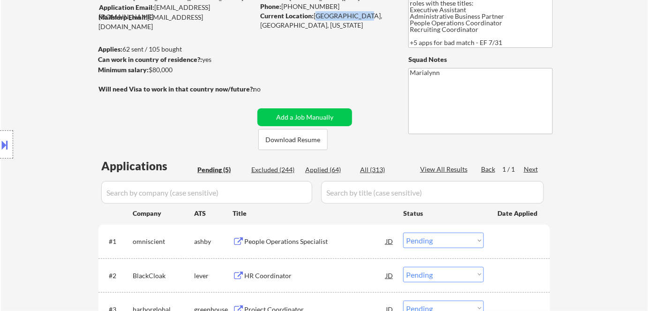
drag, startPoint x: 315, startPoint y: 16, endPoint x: 355, endPoint y: 19, distance: 40.9
click at [355, 19] on div "Current Location: Charleston, SC, South Carolina" at bounding box center [326, 20] width 133 height 18
copy div "Charleston, SC"
click at [454, 246] on select "Choose an option... Pending Applied Excluded (Questions) Excluded (Expired) Exc…" at bounding box center [443, 239] width 81 height 15
click at [403, 232] on select "Choose an option... Pending Applied Excluded (Questions) Excluded (Expired) Exc…" at bounding box center [443, 239] width 81 height 15
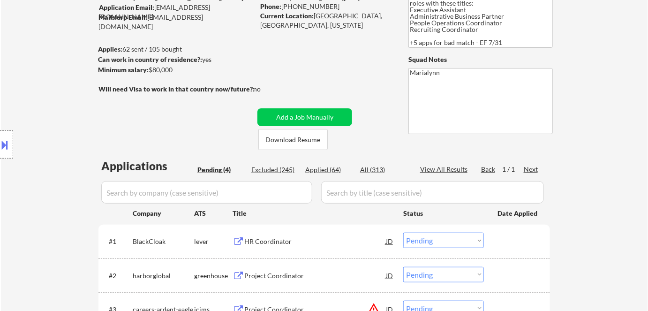
click at [277, 240] on div "HR Coordinator" at bounding box center [315, 241] width 142 height 9
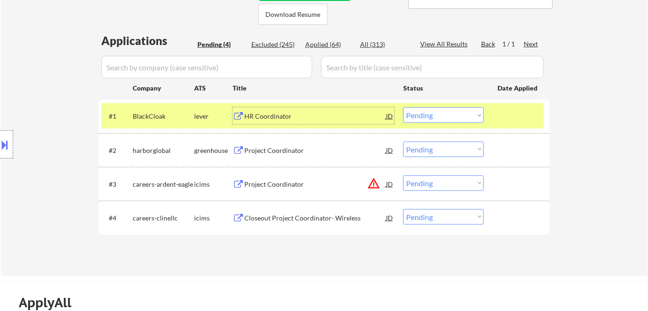
scroll to position [213, 0]
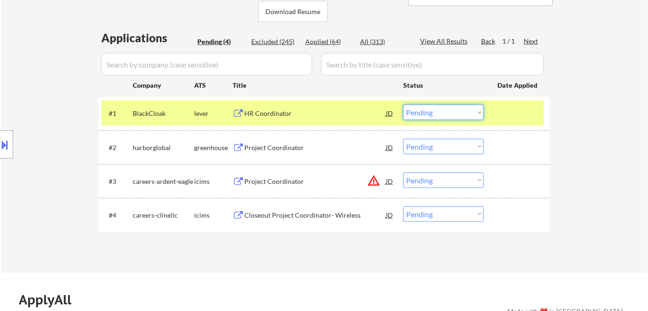
click at [456, 112] on select "Choose an option... Pending Applied Excluded (Questions) Excluded (Expired) Exc…" at bounding box center [443, 112] width 81 height 15
click at [403, 105] on select "Choose an option... Pending Applied Excluded (Questions) Excluded (Expired) Exc…" at bounding box center [443, 112] width 81 height 15
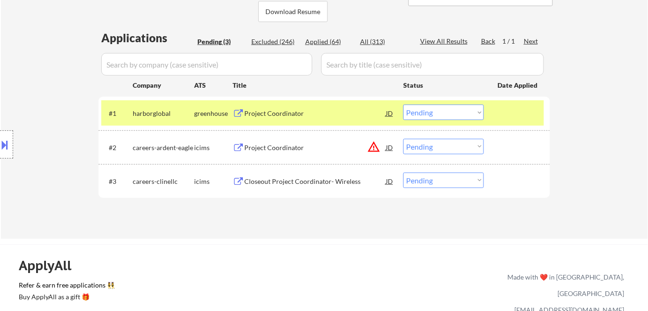
click at [563, 75] on div "← Return to /applysquad Mailslurp Inbox Job Search Builder Meagan_Olivia Jade U…" at bounding box center [324, 32] width 647 height 414
click at [496, 222] on div "← Return to /applysquad Mailslurp Inbox Job Search Builder Meagan_Olivia Jade U…" at bounding box center [324, 28] width 468 height 406
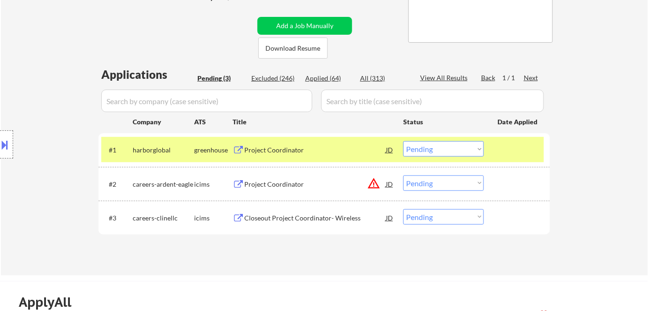
scroll to position [127, 0]
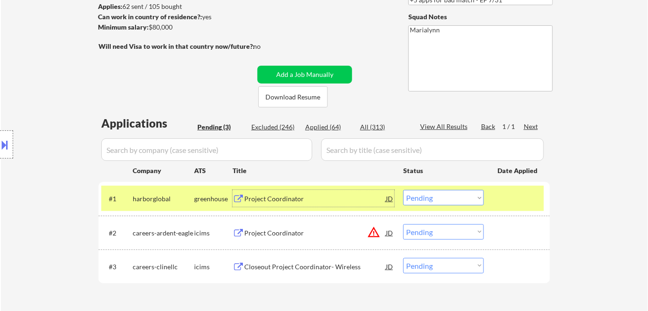
drag, startPoint x: 286, startPoint y: 196, endPoint x: 285, endPoint y: 192, distance: 4.8
click at [285, 195] on div "Project Coordinator" at bounding box center [315, 198] width 142 height 9
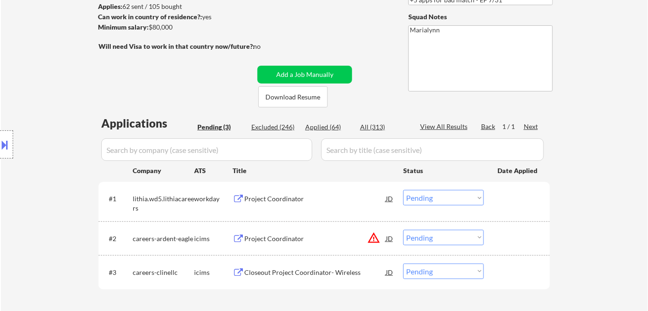
select select ""pending""
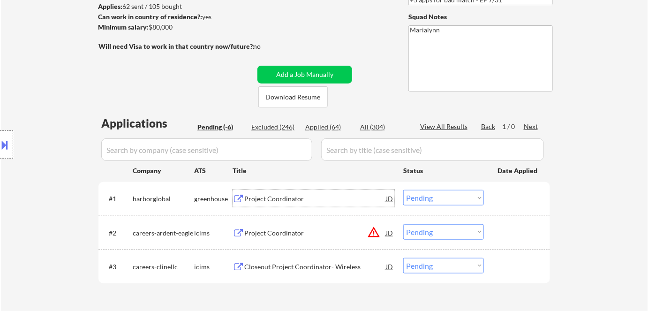
click at [435, 199] on select "Choose an option... Pending Applied Excluded (Questions) Excluded (Expired) Exc…" at bounding box center [443, 197] width 81 height 15
click at [403, 190] on select "Choose an option... Pending Applied Excluded (Questions) Excluded (Expired) Exc…" at bounding box center [443, 197] width 81 height 15
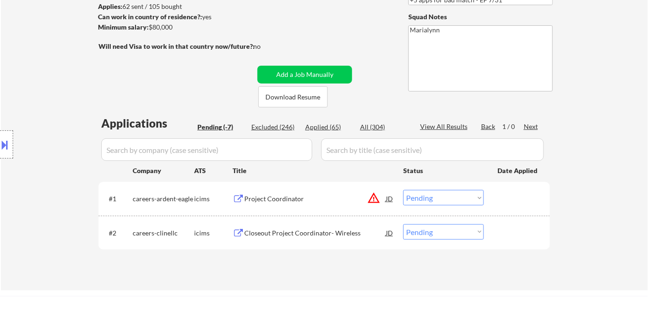
click at [285, 203] on div "Project Coordinator" at bounding box center [315, 198] width 142 height 17
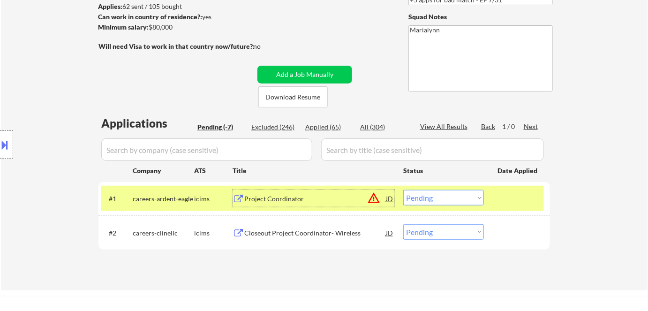
click at [455, 198] on select "Choose an option... Pending Applied Excluded (Questions) Excluded (Expired) Exc…" at bounding box center [443, 197] width 81 height 15
click at [403, 190] on select "Choose an option... Pending Applied Excluded (Questions) Excluded (Expired) Exc…" at bounding box center [443, 197] width 81 height 15
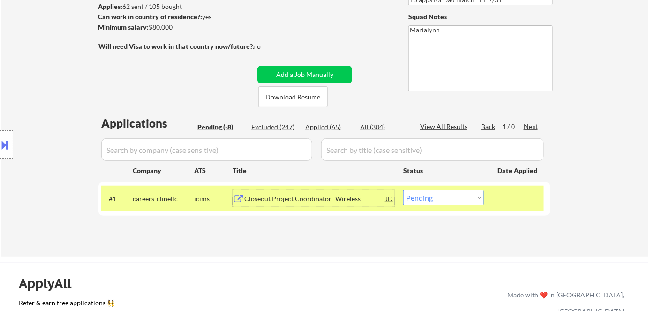
click at [313, 198] on div "Closeout Project Coordinator- Wireless" at bounding box center [315, 198] width 142 height 9
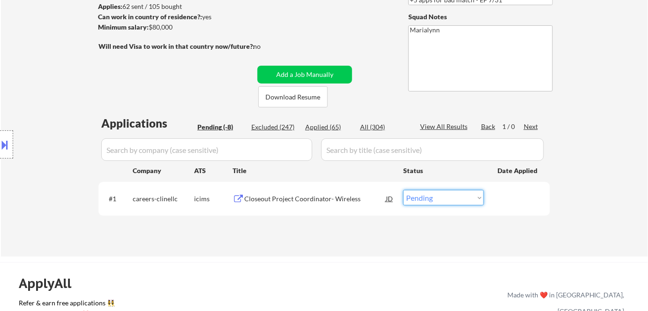
click at [433, 200] on select "Choose an option... Pending Applied Excluded (Questions) Excluded (Expired) Exc…" at bounding box center [443, 197] width 81 height 15
select select ""excluded__bad_match_""
click at [403, 190] on select "Choose an option... Pending Applied Excluded (Questions) Excluded (Expired) Exc…" at bounding box center [443, 197] width 81 height 15
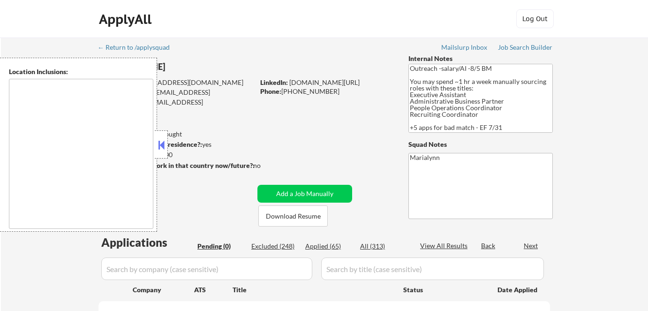
scroll to position [165, 0]
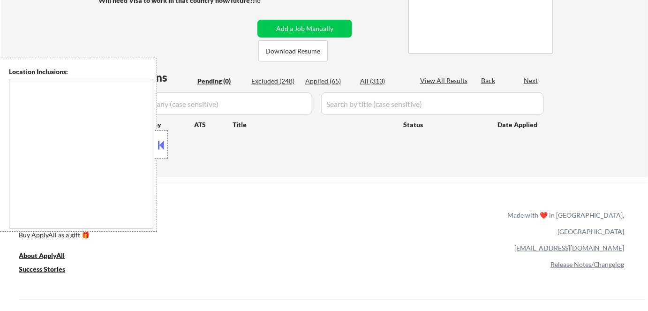
drag, startPoint x: 0, startPoint y: 0, endPoint x: 164, endPoint y: 143, distance: 217.3
click at [164, 143] on button at bounding box center [161, 145] width 10 height 14
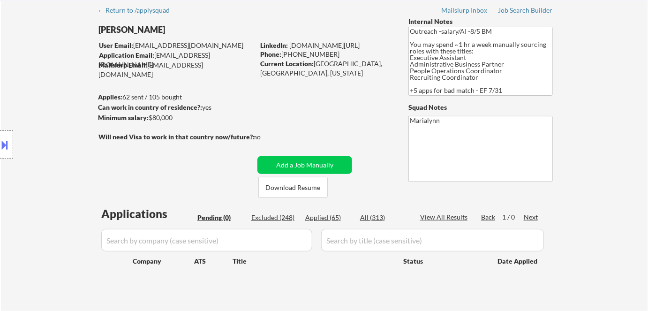
scroll to position [85, 0]
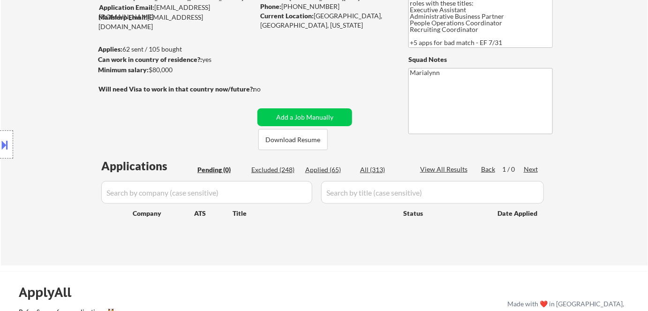
click at [330, 174] on div "Applied (65)" at bounding box center [328, 170] width 47 height 10
select select ""applied""
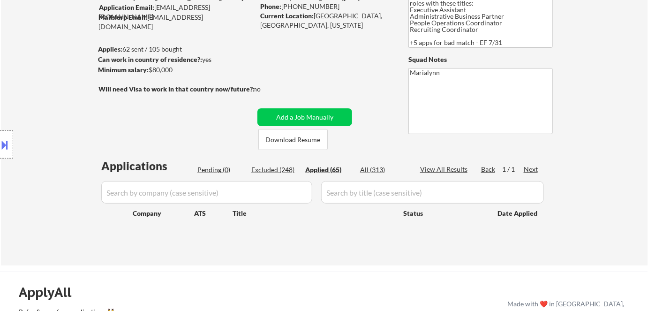
select select ""applied""
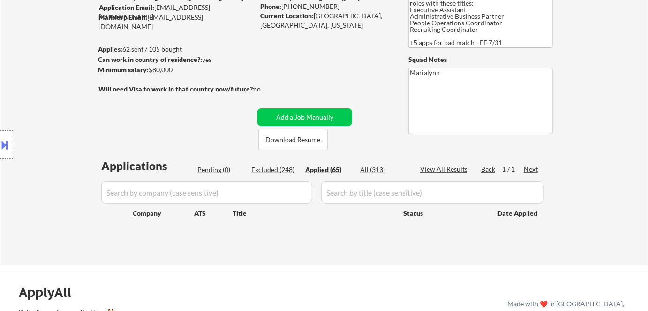
select select ""applied""
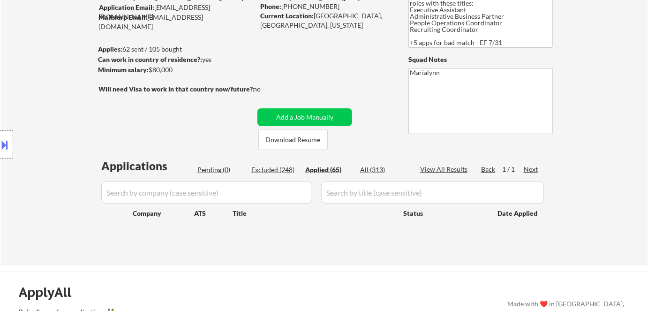
select select ""applied""
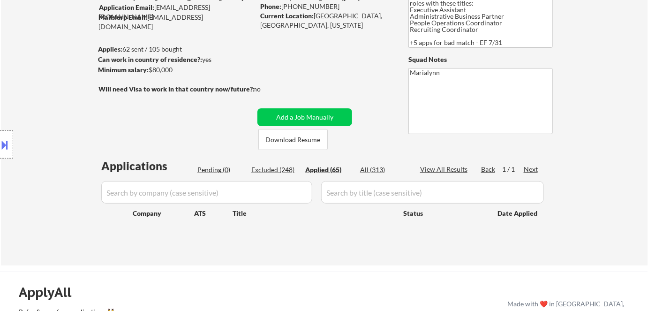
select select ""applied""
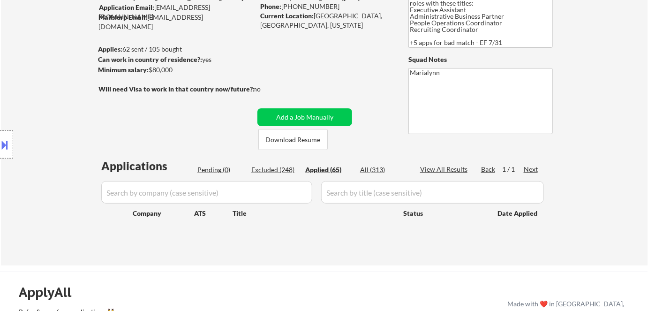
select select ""applied""
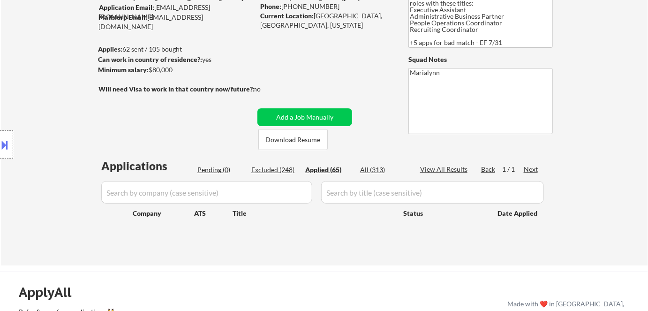
select select ""applied""
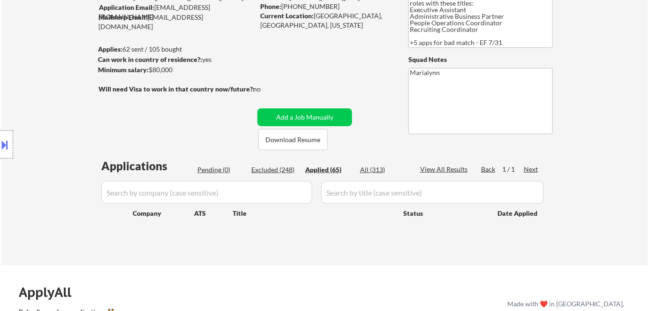
select select ""applied""
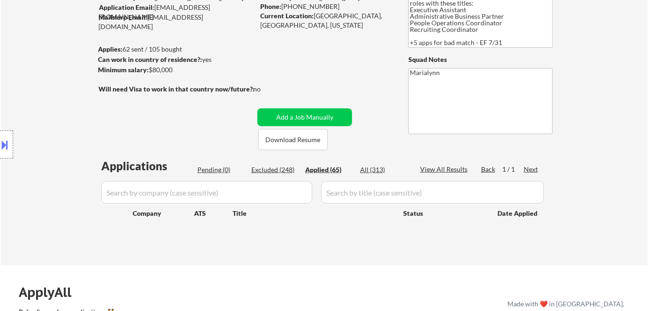
select select ""applied""
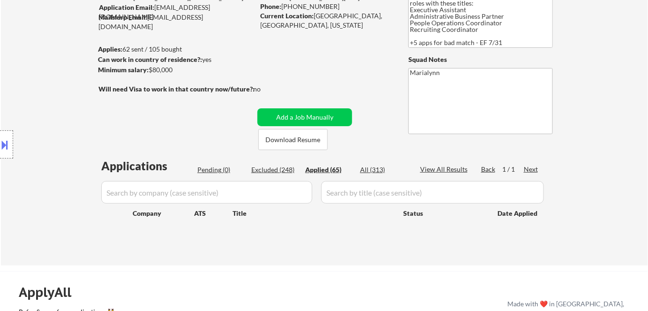
select select ""applied""
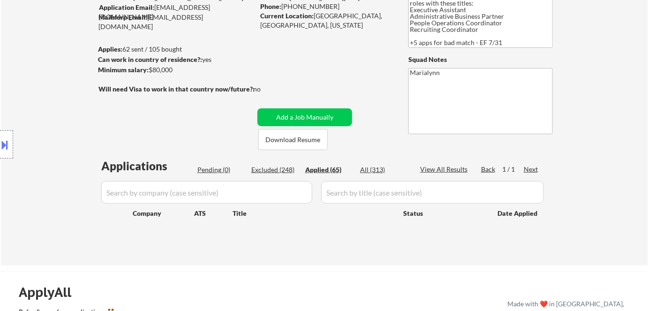
select select ""applied""
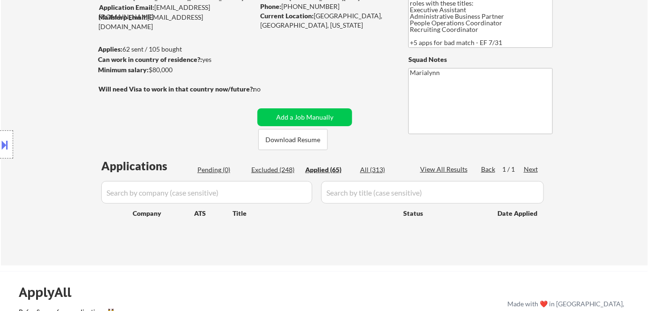
select select ""applied""
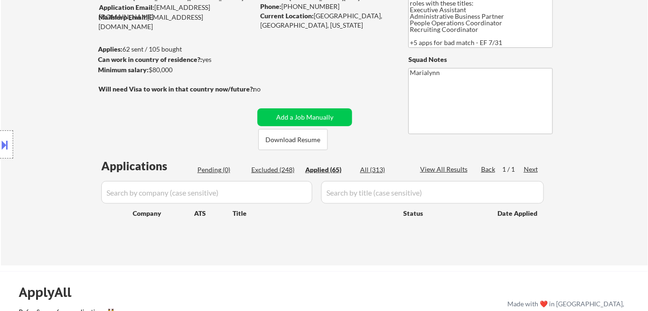
select select ""applied""
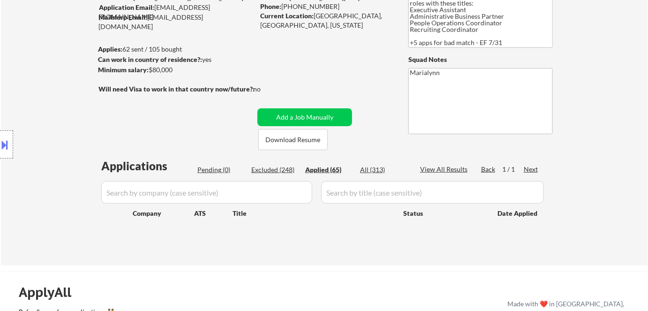
select select ""applied""
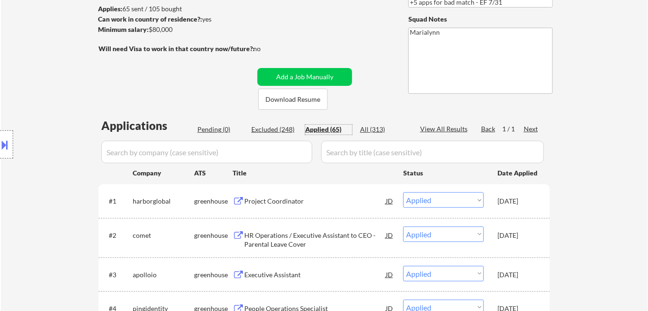
scroll to position [127, 0]
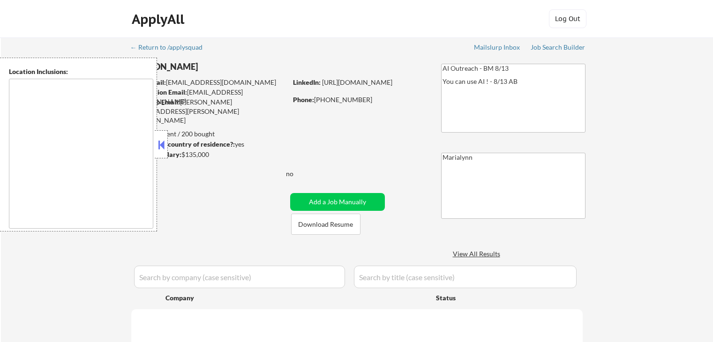
select select ""pending""
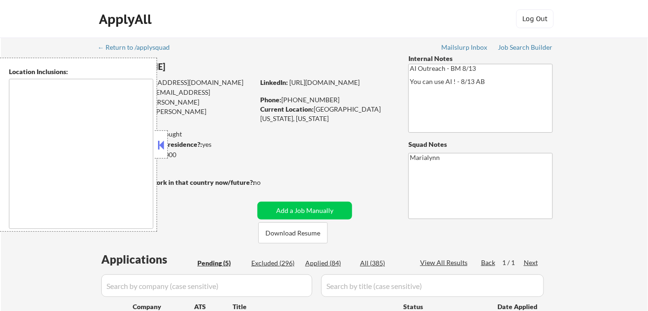
drag, startPoint x: 159, startPoint y: 144, endPoint x: 187, endPoint y: 153, distance: 28.5
click at [159, 144] on button at bounding box center [161, 145] width 10 height 14
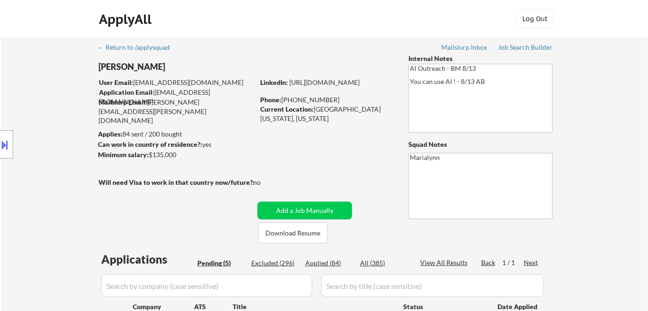
click at [278, 158] on div "← Return to /applysquad Mailslurp Inbox Job Search Builder [PERSON_NAME] User E…" at bounding box center [324, 278] width 468 height 483
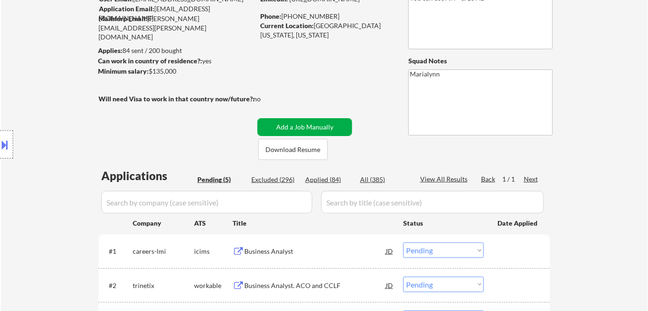
scroll to position [127, 0]
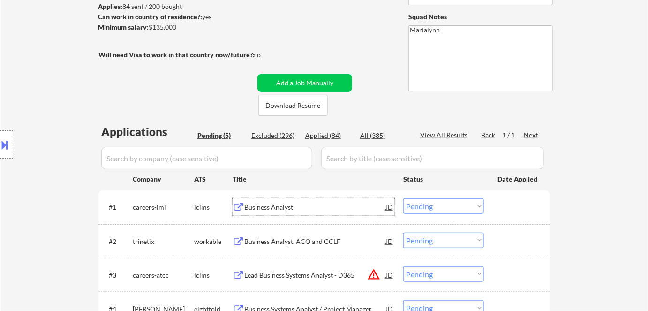
click at [265, 209] on div "Business Analyst" at bounding box center [315, 206] width 142 height 9
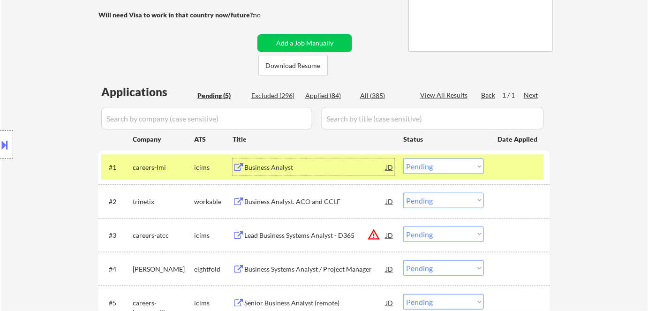
scroll to position [213, 0]
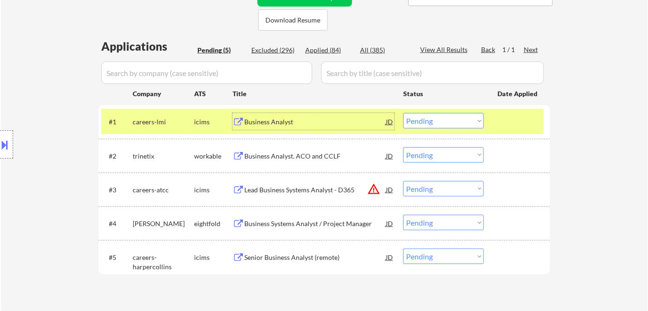
click at [424, 116] on select "Choose an option... Pending Applied Excluded (Questions) Excluded (Expired) Exc…" at bounding box center [443, 120] width 81 height 15
click at [403, 113] on select "Choose an option... Pending Applied Excluded (Questions) Excluded (Expired) Exc…" at bounding box center [443, 120] width 81 height 15
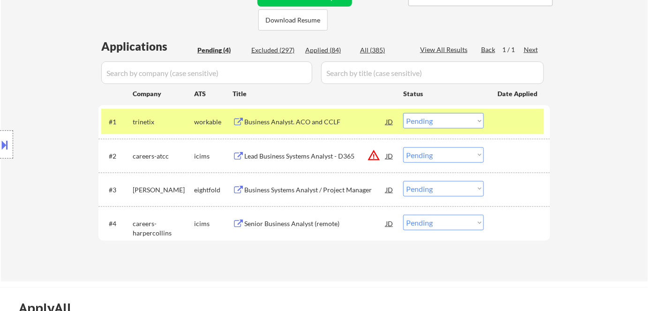
click at [297, 127] on div "Business Analyst. ACO and CCLF" at bounding box center [315, 121] width 142 height 17
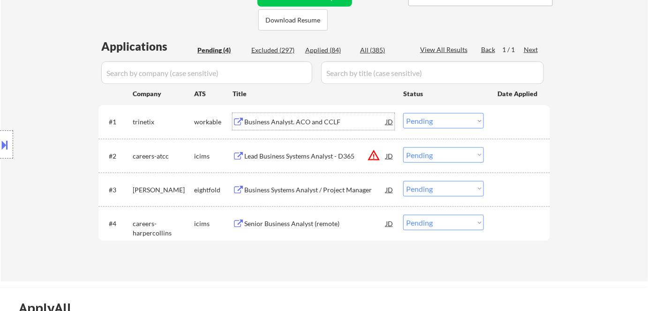
click at [455, 120] on select "Choose an option... Pending Applied Excluded (Questions) Excluded (Expired) Exc…" at bounding box center [443, 120] width 81 height 15
click at [403, 113] on select "Choose an option... Pending Applied Excluded (Questions) Excluded (Expired) Exc…" at bounding box center [443, 120] width 81 height 15
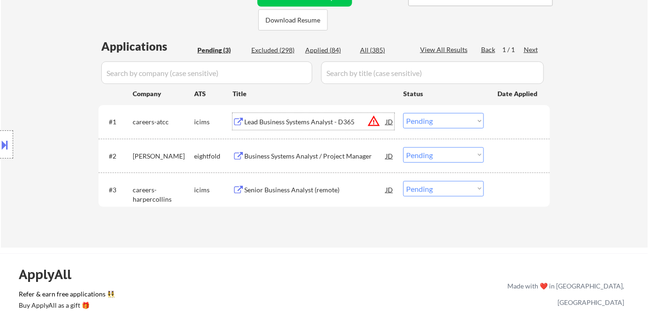
click at [326, 119] on div "Lead Business Systems Analyst - D365" at bounding box center [315, 121] width 142 height 9
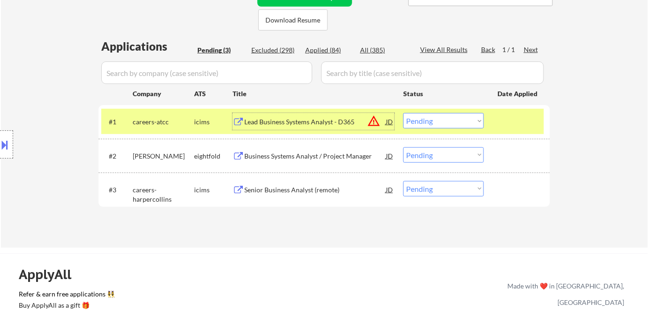
click at [425, 121] on select "Choose an option... Pending Applied Excluded (Questions) Excluded (Expired) Exc…" at bounding box center [443, 120] width 81 height 15
click at [403, 113] on select "Choose an option... Pending Applied Excluded (Questions) Excluded (Expired) Exc…" at bounding box center [443, 120] width 81 height 15
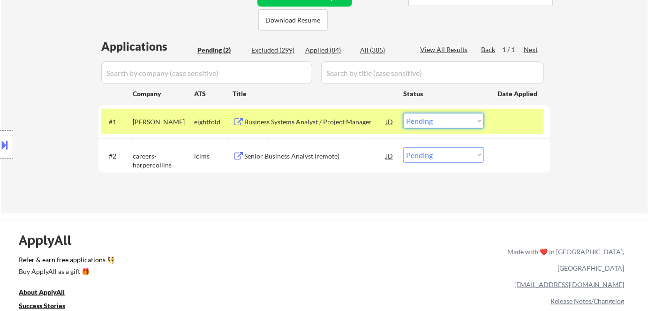
drag, startPoint x: 418, startPoint y: 118, endPoint x: 422, endPoint y: 127, distance: 10.5
click at [418, 118] on select "Choose an option... Pending Applied Excluded (Questions) Excluded (Expired) Exc…" at bounding box center [443, 120] width 81 height 15
click at [403, 113] on select "Choose an option... Pending Applied Excluded (Questions) Excluded (Expired) Exc…" at bounding box center [443, 120] width 81 height 15
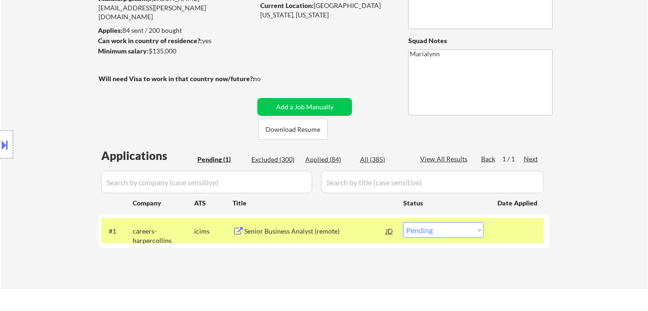
scroll to position [170, 0]
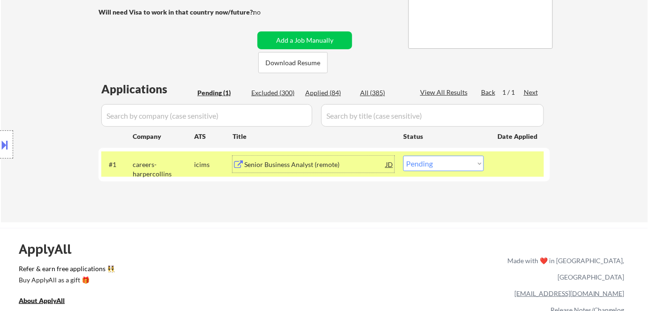
click at [336, 163] on div "Senior Business Analyst (remote)" at bounding box center [315, 164] width 142 height 9
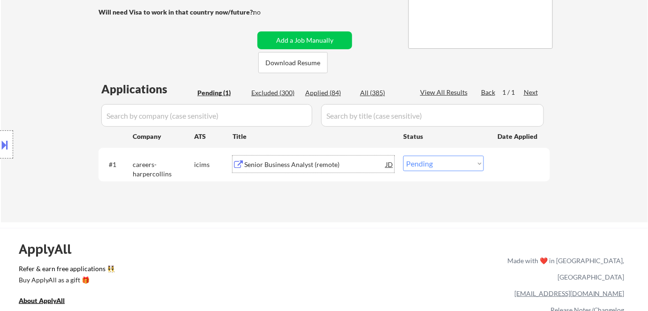
click at [277, 164] on div "Senior Business Analyst (remote)" at bounding box center [315, 164] width 142 height 9
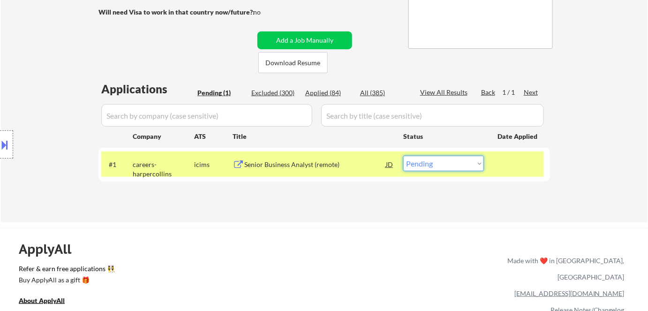
click at [444, 163] on select "Choose an option... Pending Applied Excluded (Questions) Excluded (Expired) Exc…" at bounding box center [443, 163] width 81 height 15
select select ""excluded__bad_match_""
click at [403, 156] on select "Choose an option... Pending Applied Excluded (Questions) Excluded (Expired) Exc…" at bounding box center [443, 163] width 81 height 15
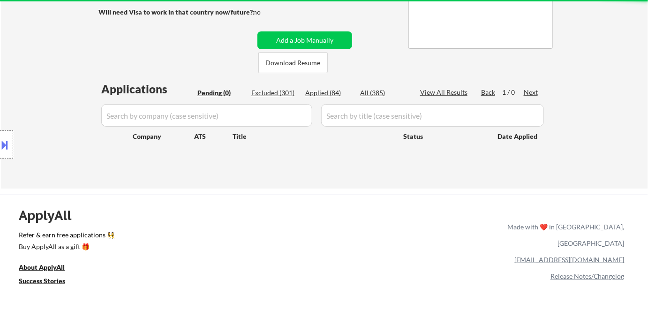
scroll to position [42, 0]
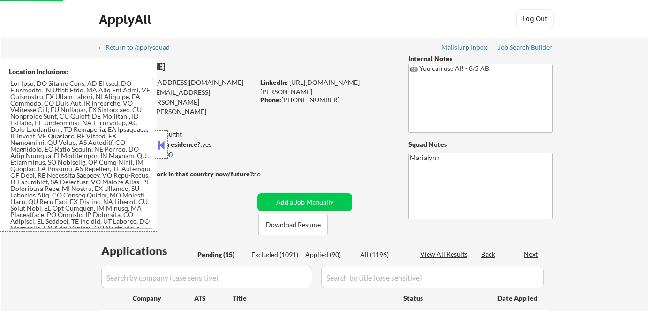
select select ""pending""
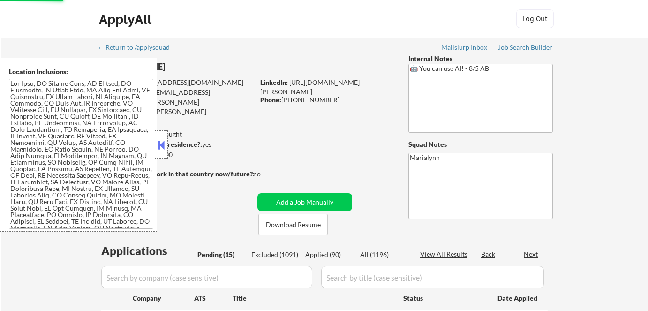
select select ""pending""
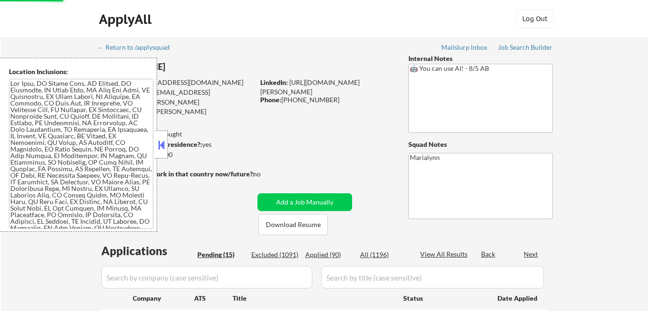
select select ""pending""
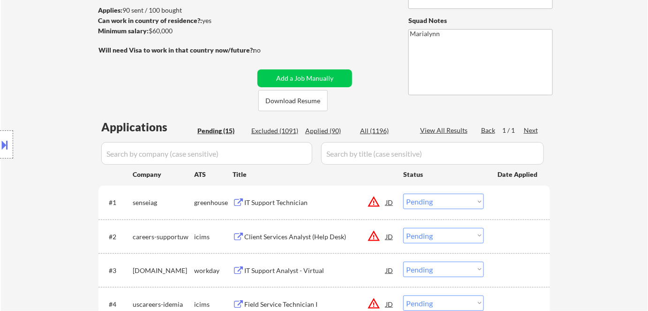
scroll to position [127, 0]
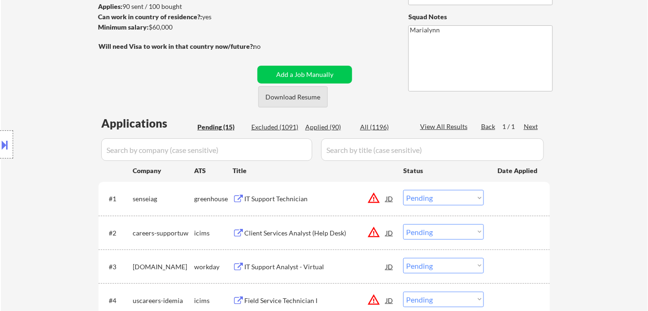
drag, startPoint x: 272, startPoint y: 99, endPoint x: 273, endPoint y: 126, distance: 26.8
click at [272, 100] on button "Download Resume" at bounding box center [292, 96] width 69 height 21
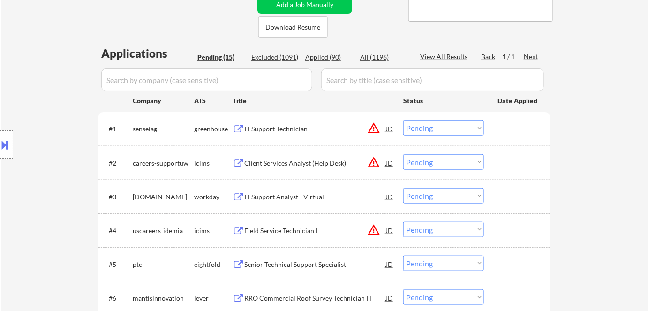
scroll to position [255, 0]
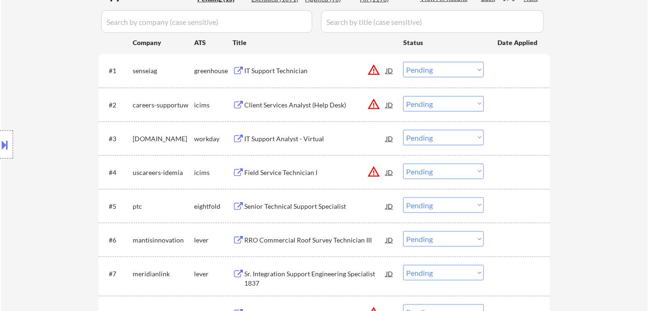
click at [306, 140] on div "IT Support Analyst - Virtual" at bounding box center [315, 138] width 142 height 9
